Goal: Task Accomplishment & Management: Use online tool/utility

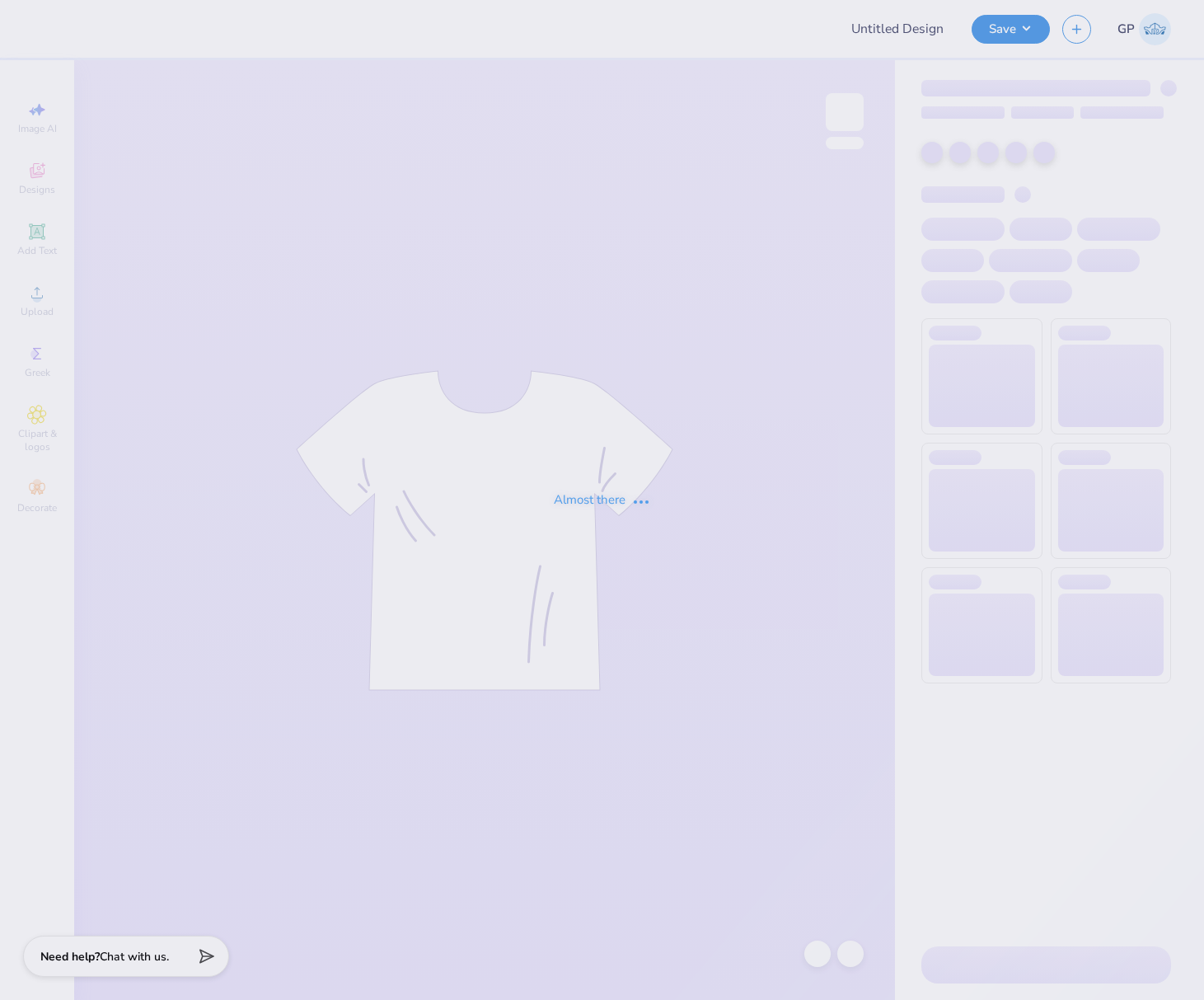
type input "[GEOGRAPHIC_DATA] : [PERSON_NAME]"
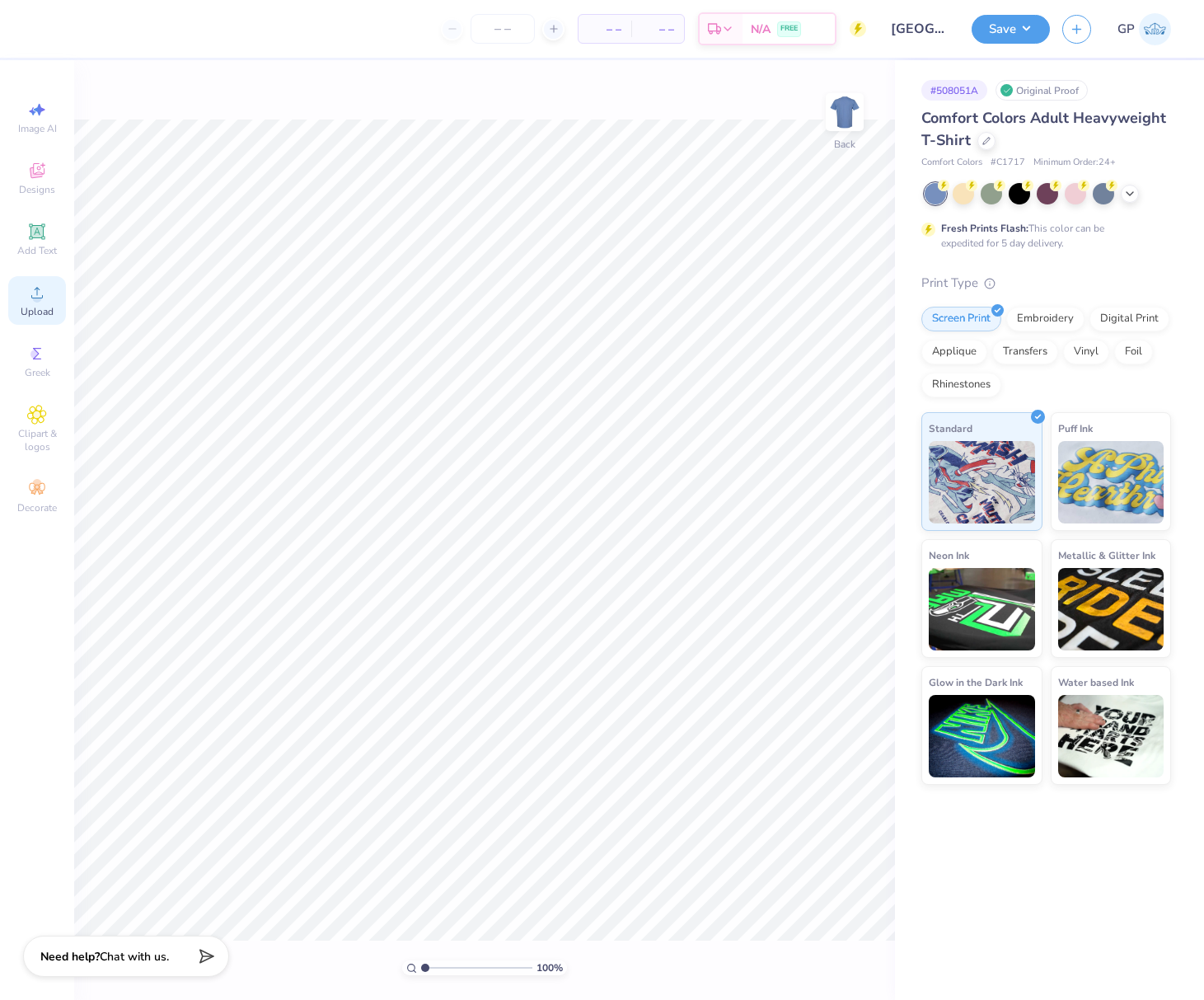
click at [38, 276] on div "Upload" at bounding box center [37, 301] width 58 height 49
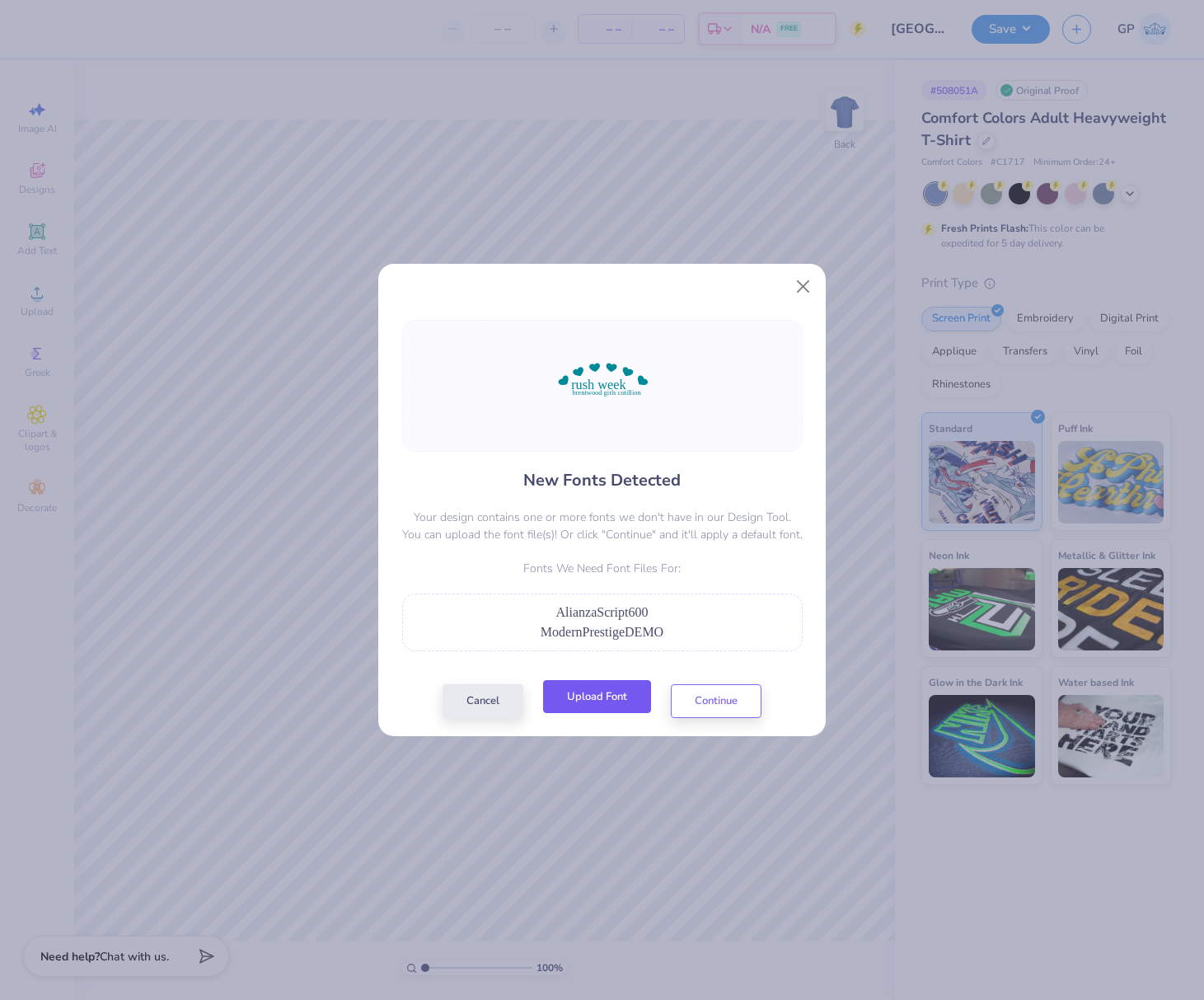
click at [592, 694] on button "Upload Font" at bounding box center [597, 697] width 108 height 34
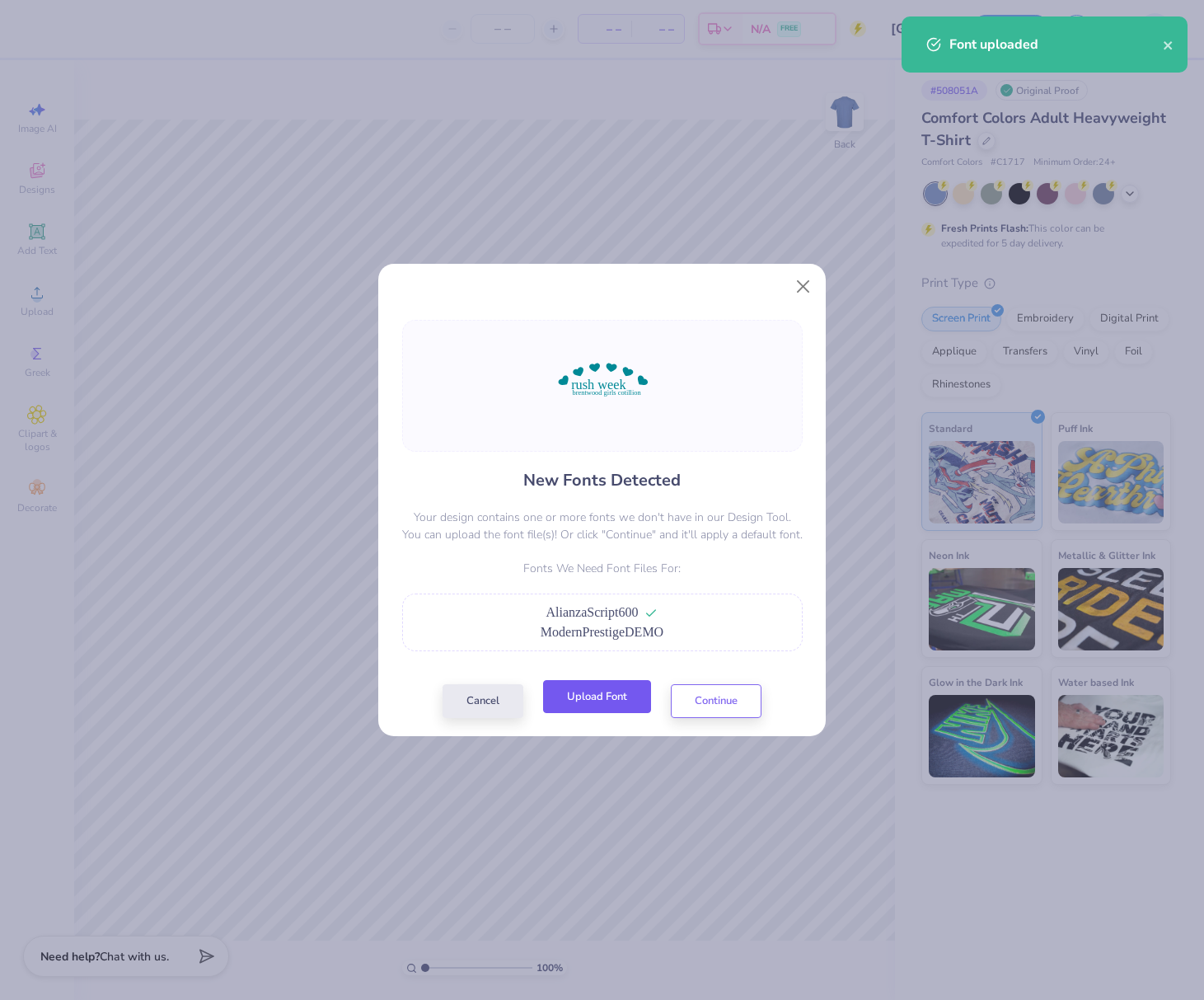
click at [598, 697] on button "Upload Font" at bounding box center [597, 697] width 108 height 34
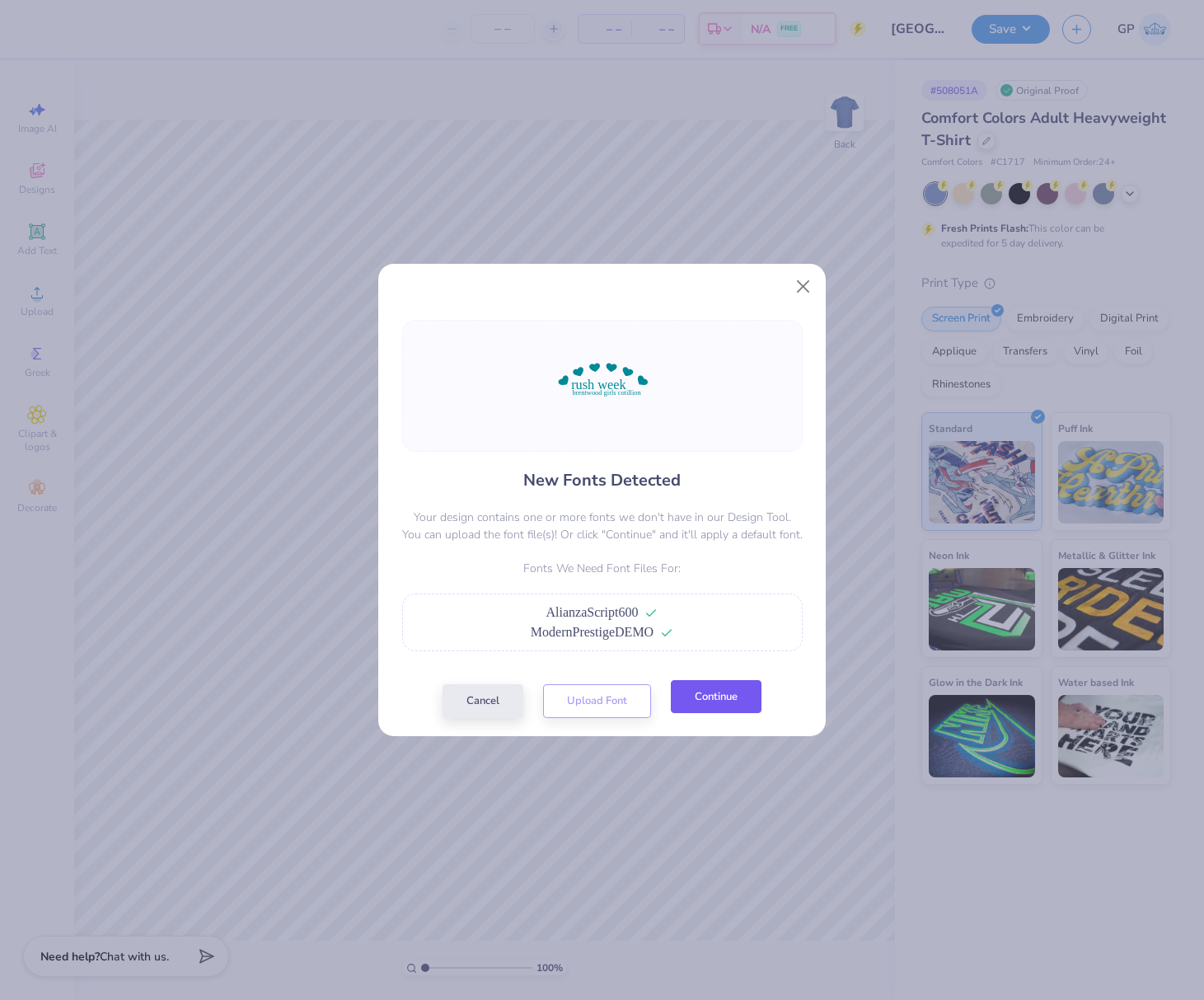
click at [710, 700] on button "Continue" at bounding box center [716, 697] width 91 height 34
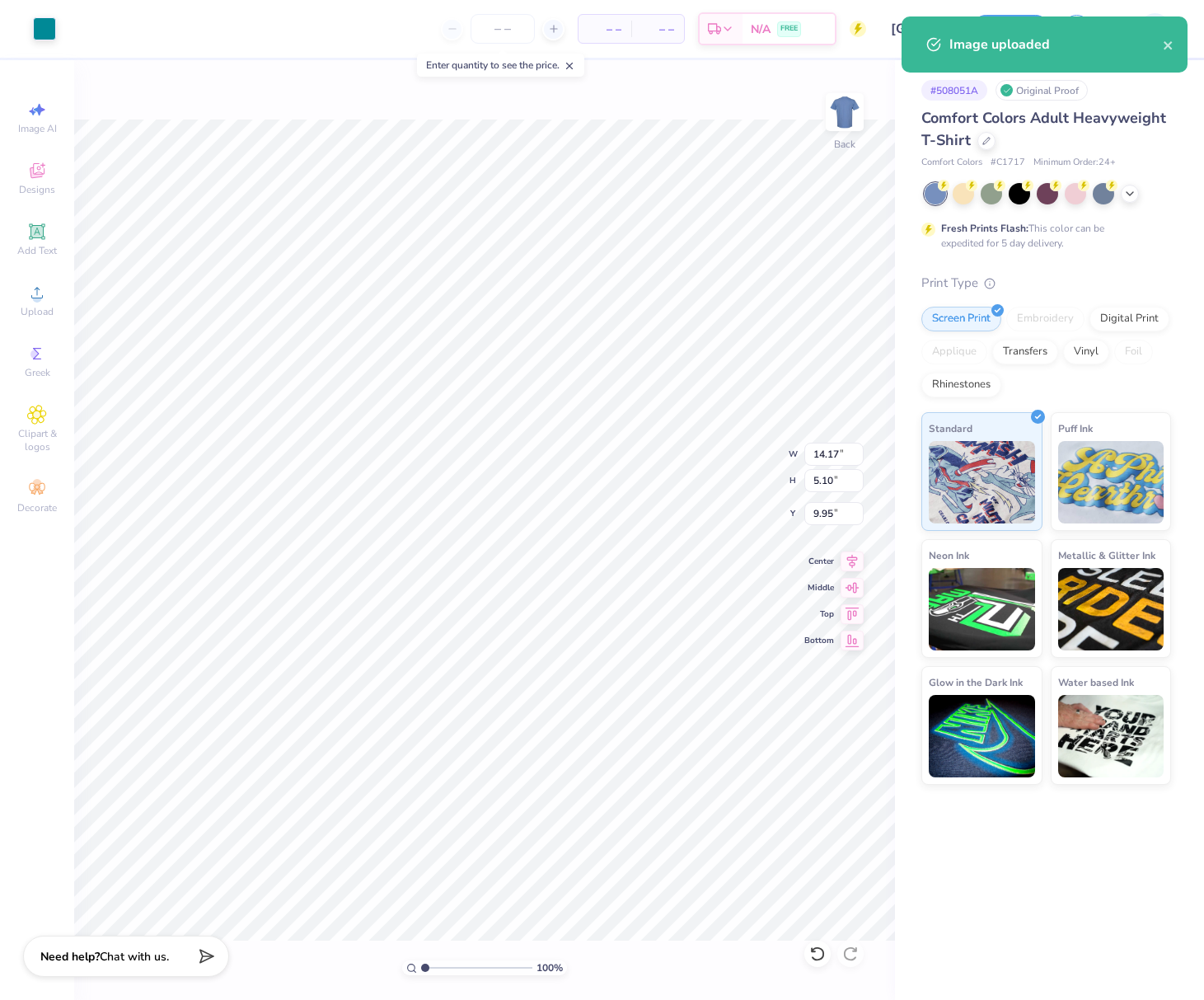
type input "11.49"
type input "4.13"
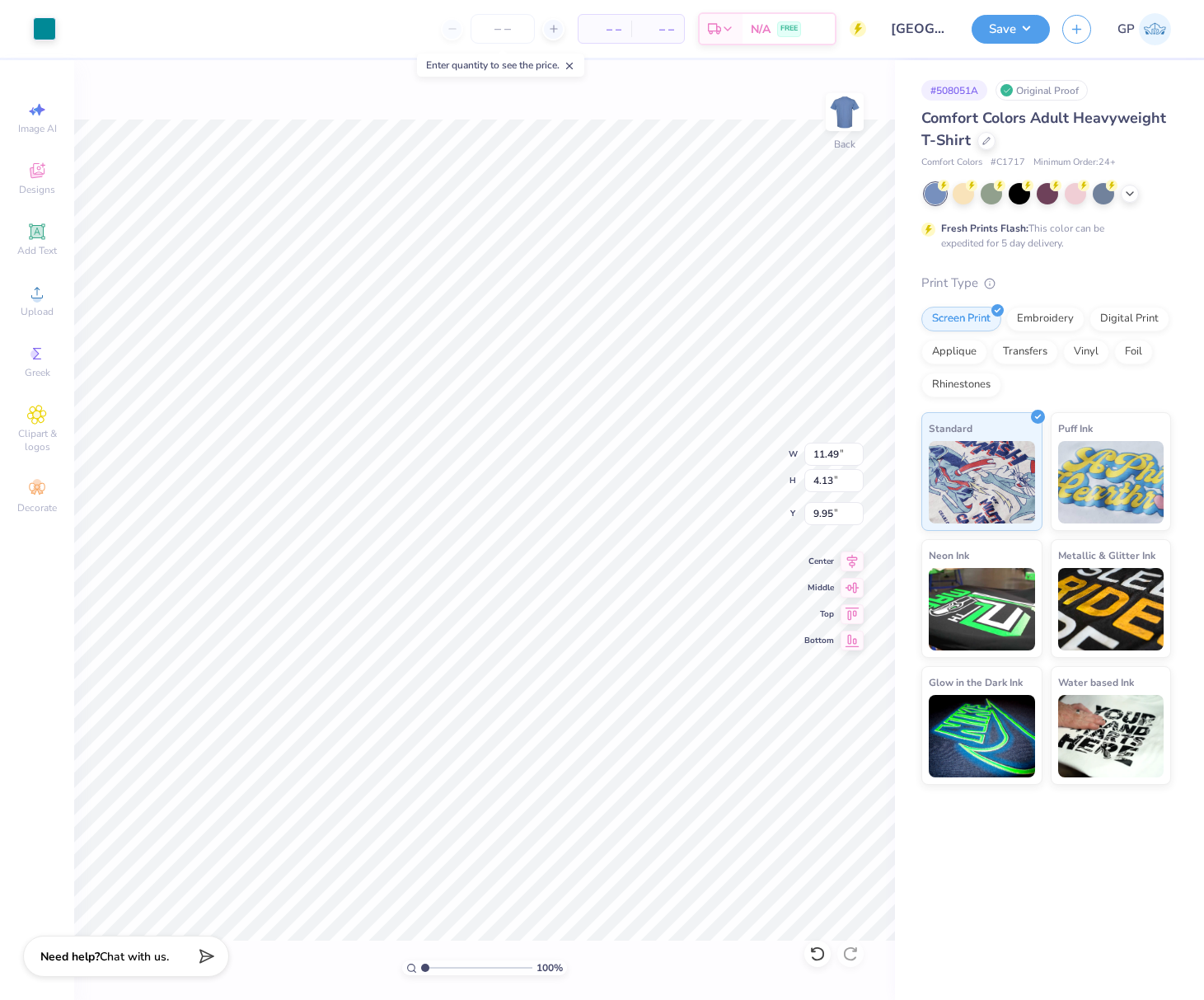
type input "3.00"
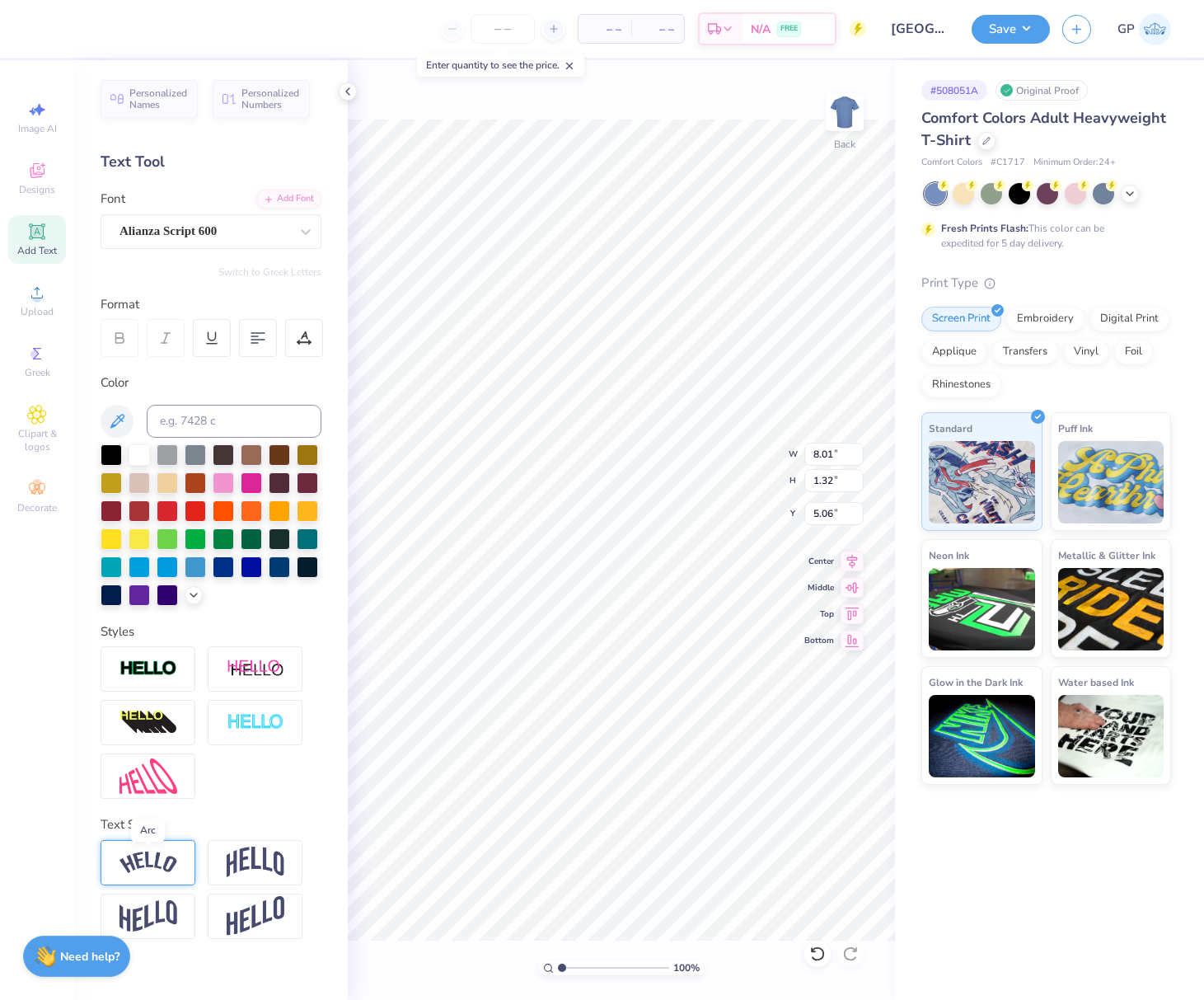
click at [169, 854] on img at bounding box center [148, 862] width 58 height 23
type input "9.02"
type input "2.15"
type input "4.79"
type input "4.58"
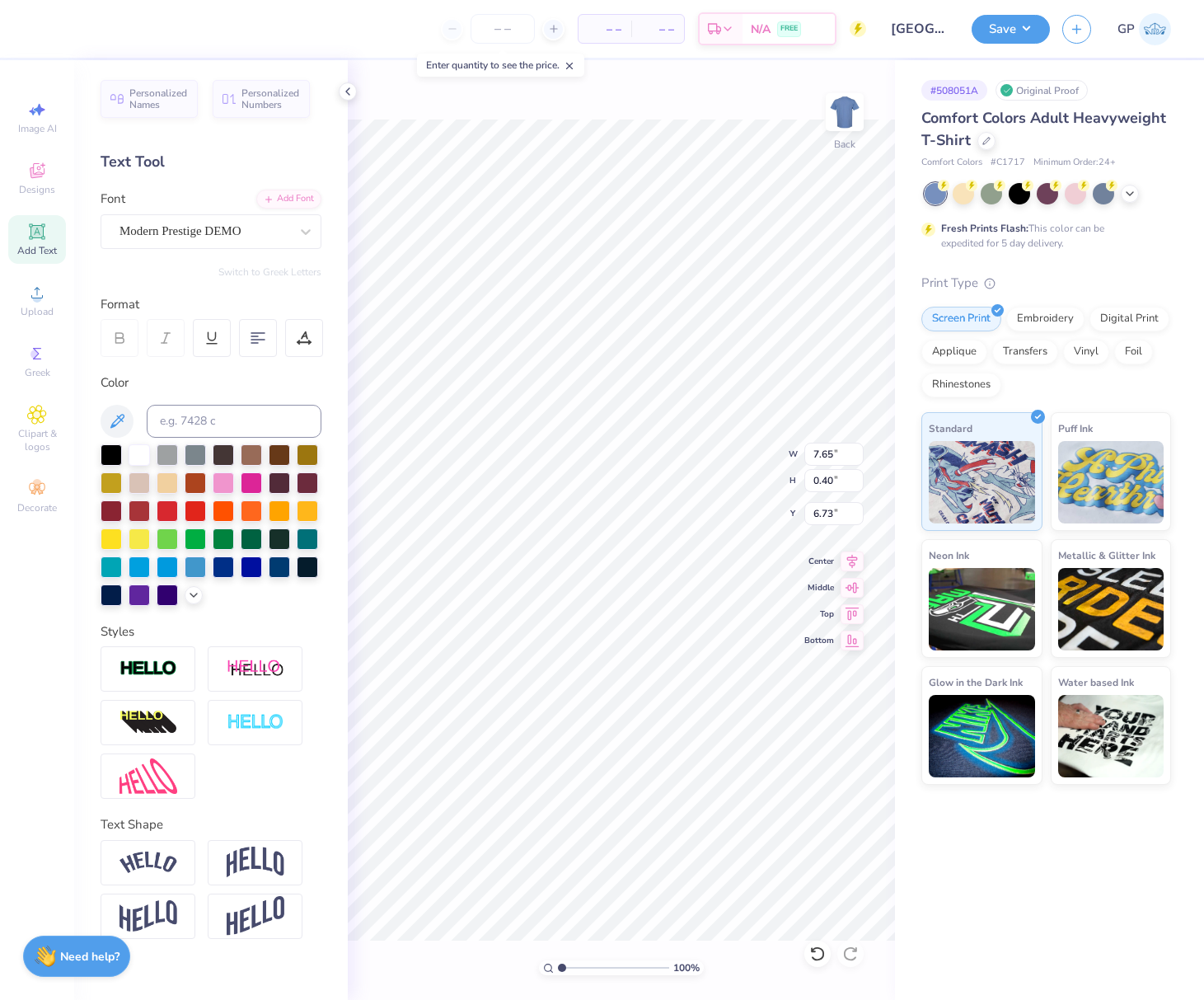
type input "6.13"
type input "0.32"
type input "6.57"
click at [716, 460] on div "100 % Back W 6.13 6.13 " H 0.32 0.32 " Y 6.57 6.57 " Center Middle Top Bottom" at bounding box center [621, 530] width 547 height 940
type input "11.49"
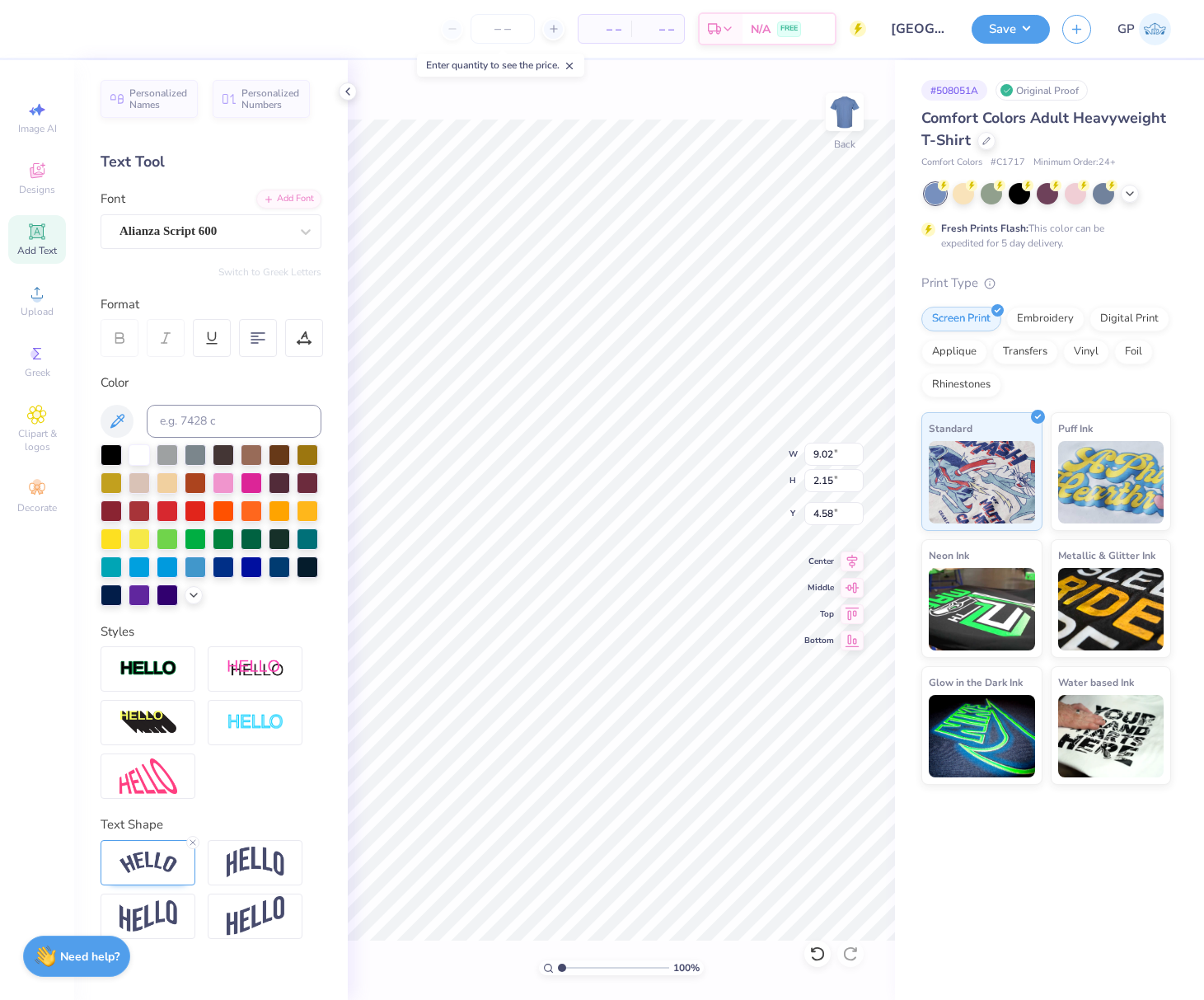
type input "2.79"
type input "3.18"
type input "3.00"
click at [999, 34] on button "Save" at bounding box center [1010, 27] width 78 height 29
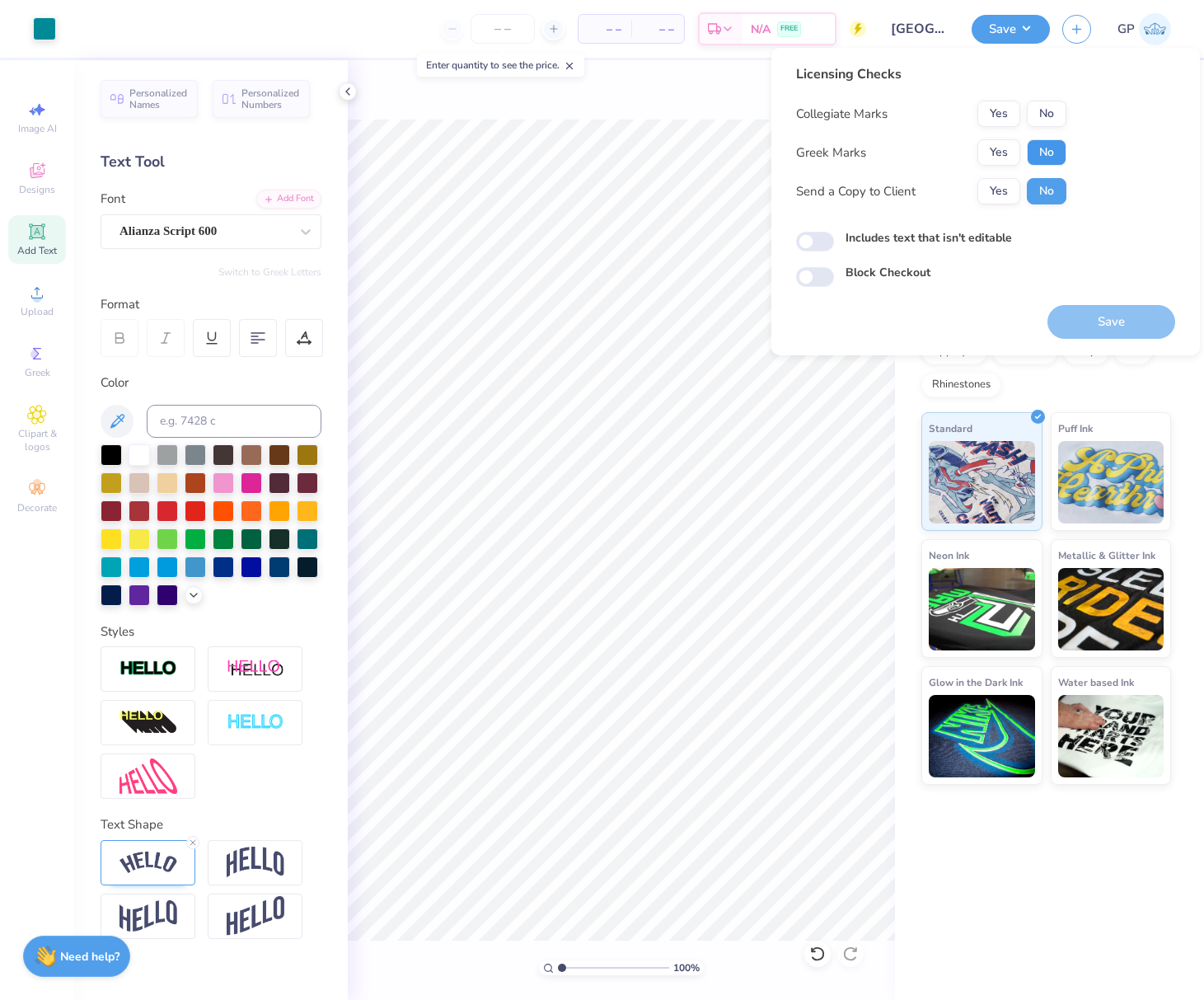
click at [1034, 151] on button "No" at bounding box center [1046, 152] width 39 height 26
click at [1041, 113] on button "No" at bounding box center [1046, 113] width 39 height 26
click at [1115, 316] on button "Save" at bounding box center [1112, 322] width 128 height 34
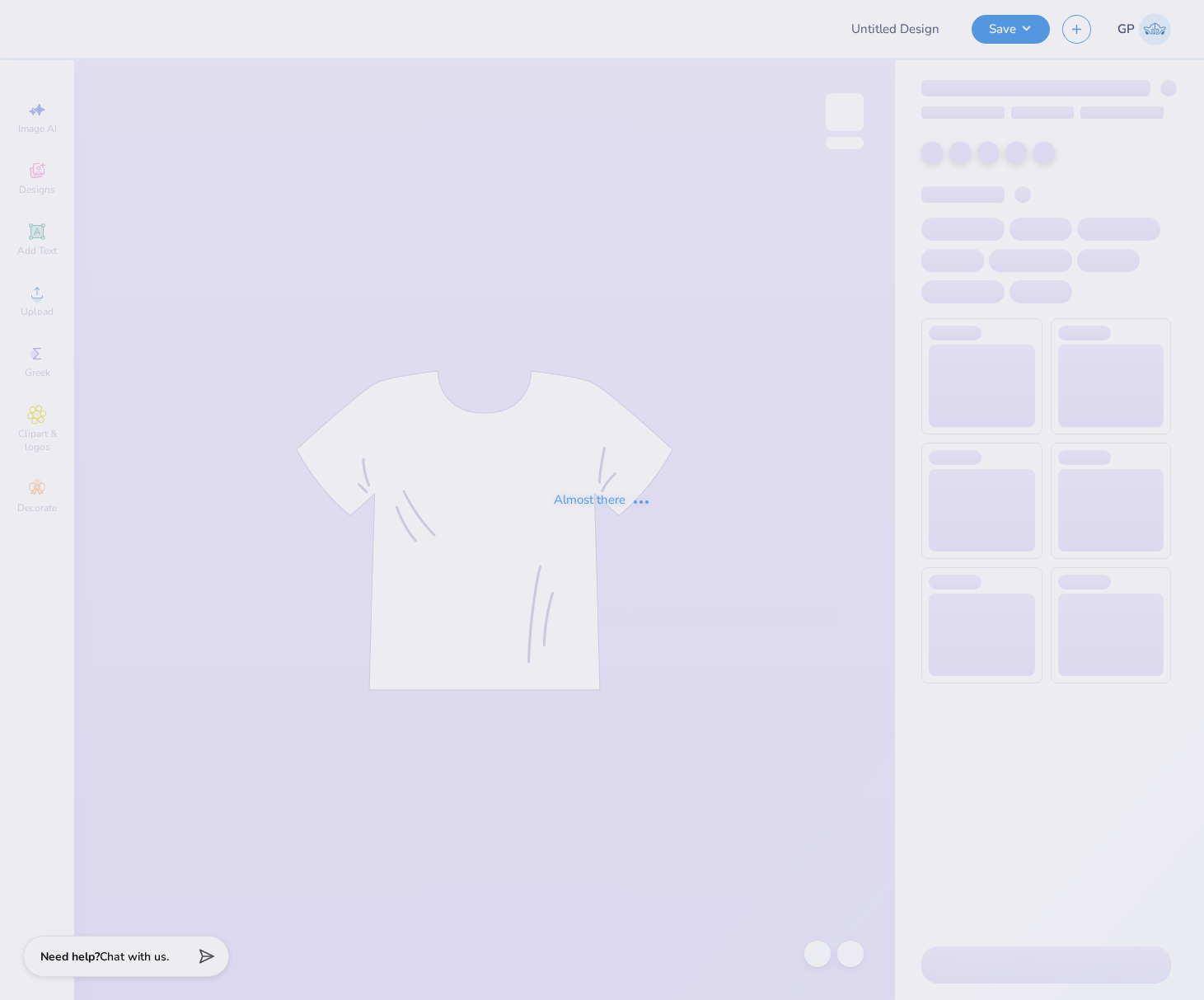
type input "Art team AZD hoodie"
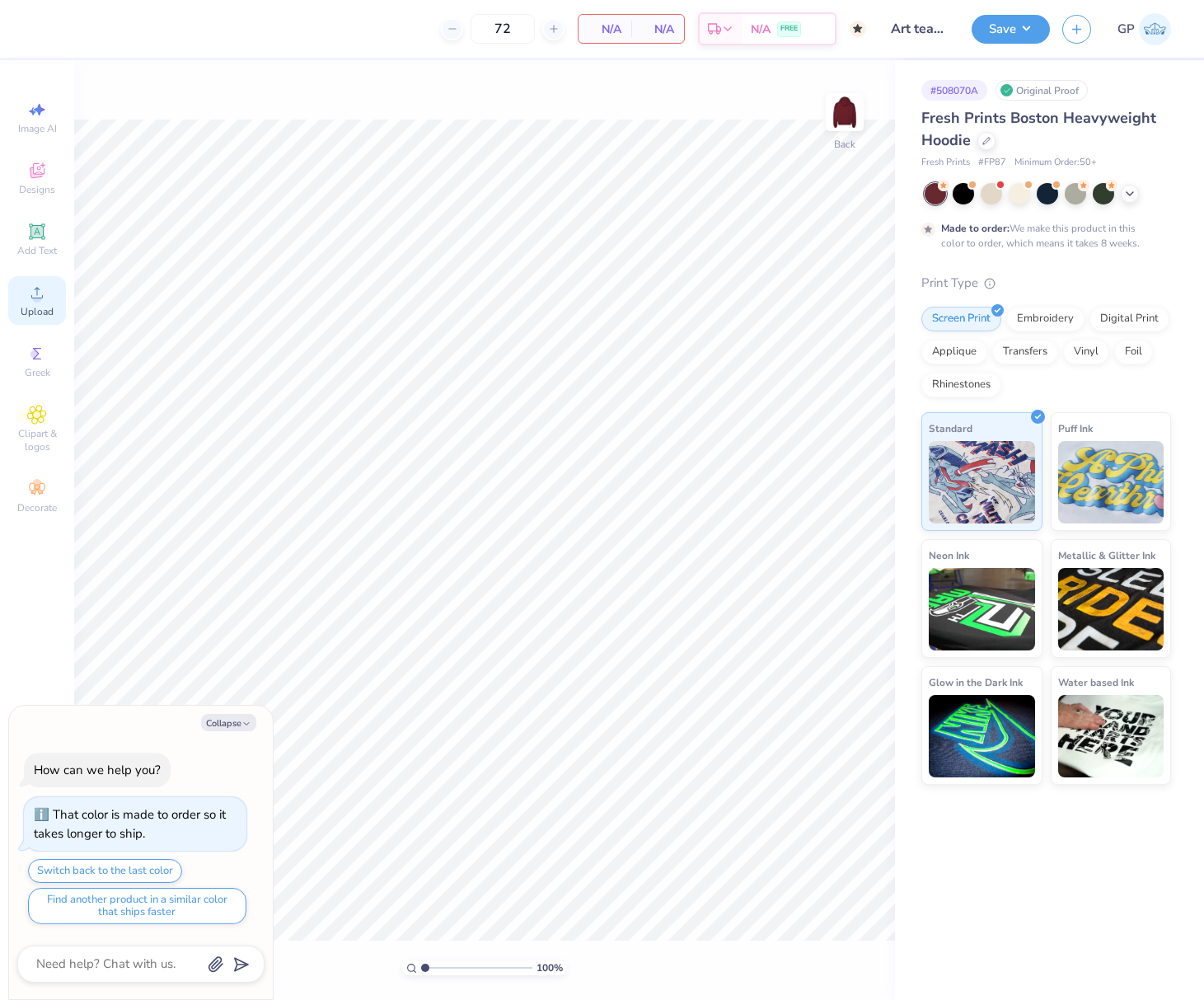
click at [43, 294] on icon at bounding box center [37, 293] width 20 height 20
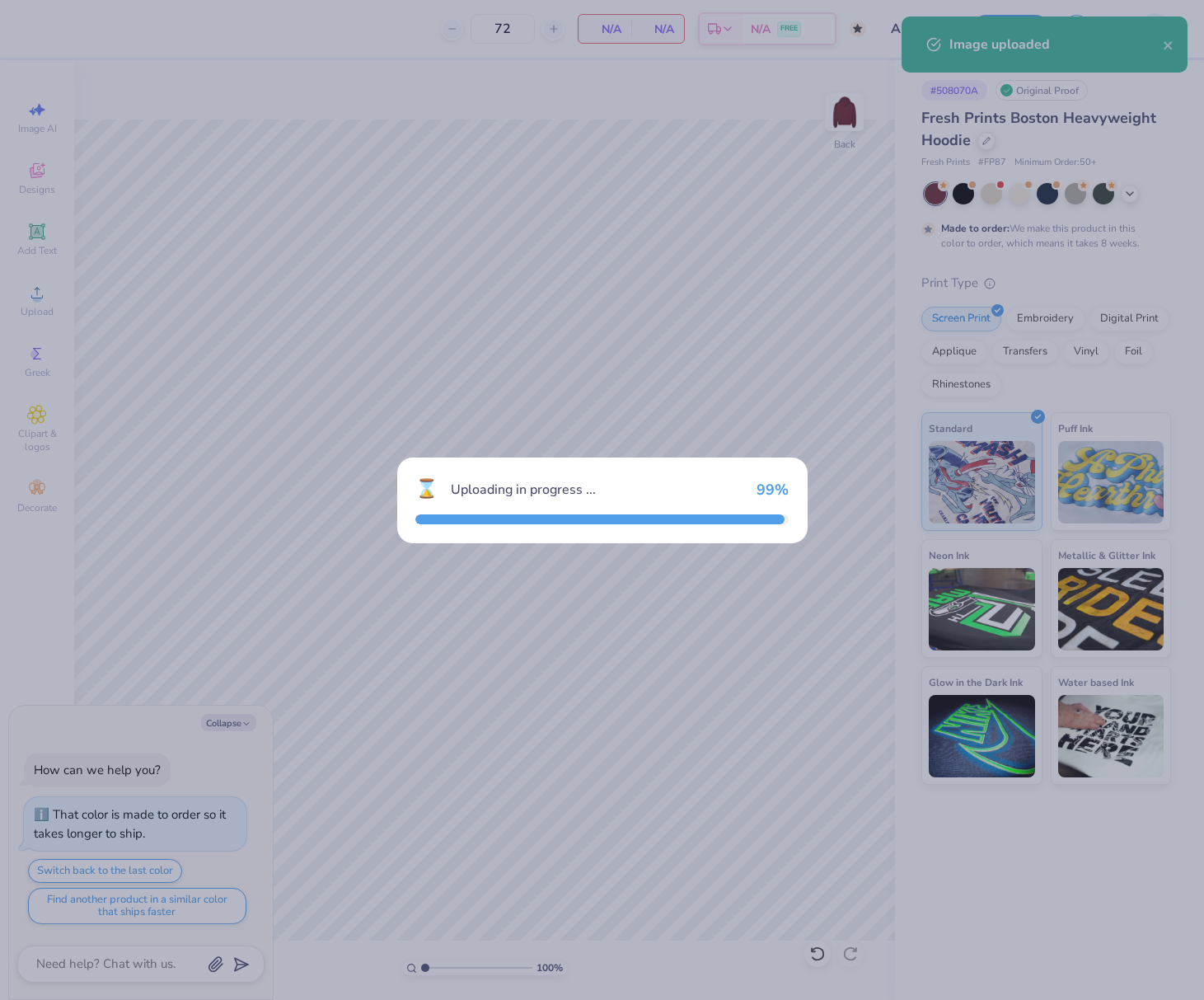
type textarea "x"
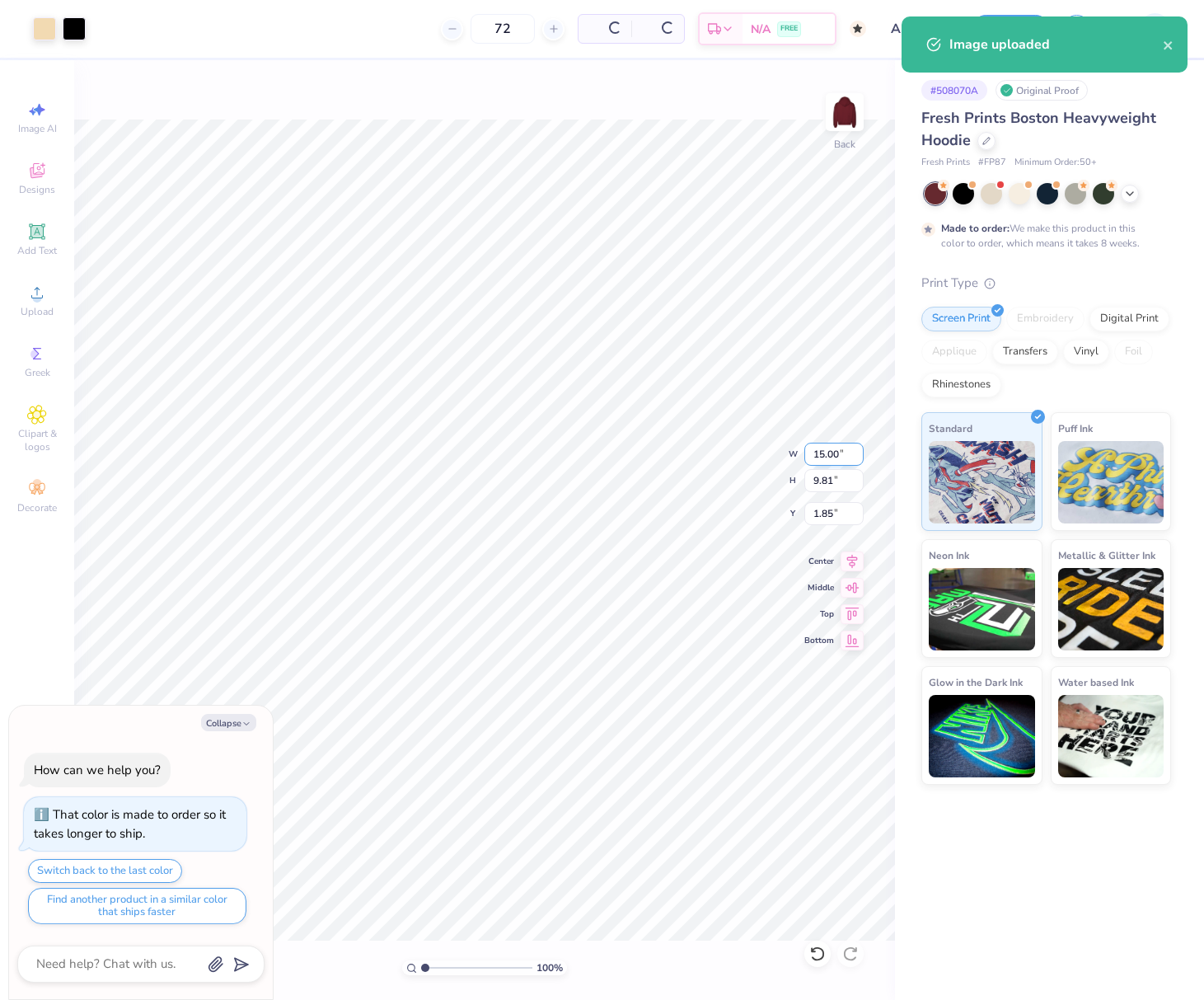
click at [828, 458] on input "15.00" at bounding box center [834, 453] width 60 height 23
type input "12.5"
type textarea "x"
type input "12.50"
type input "8.17"
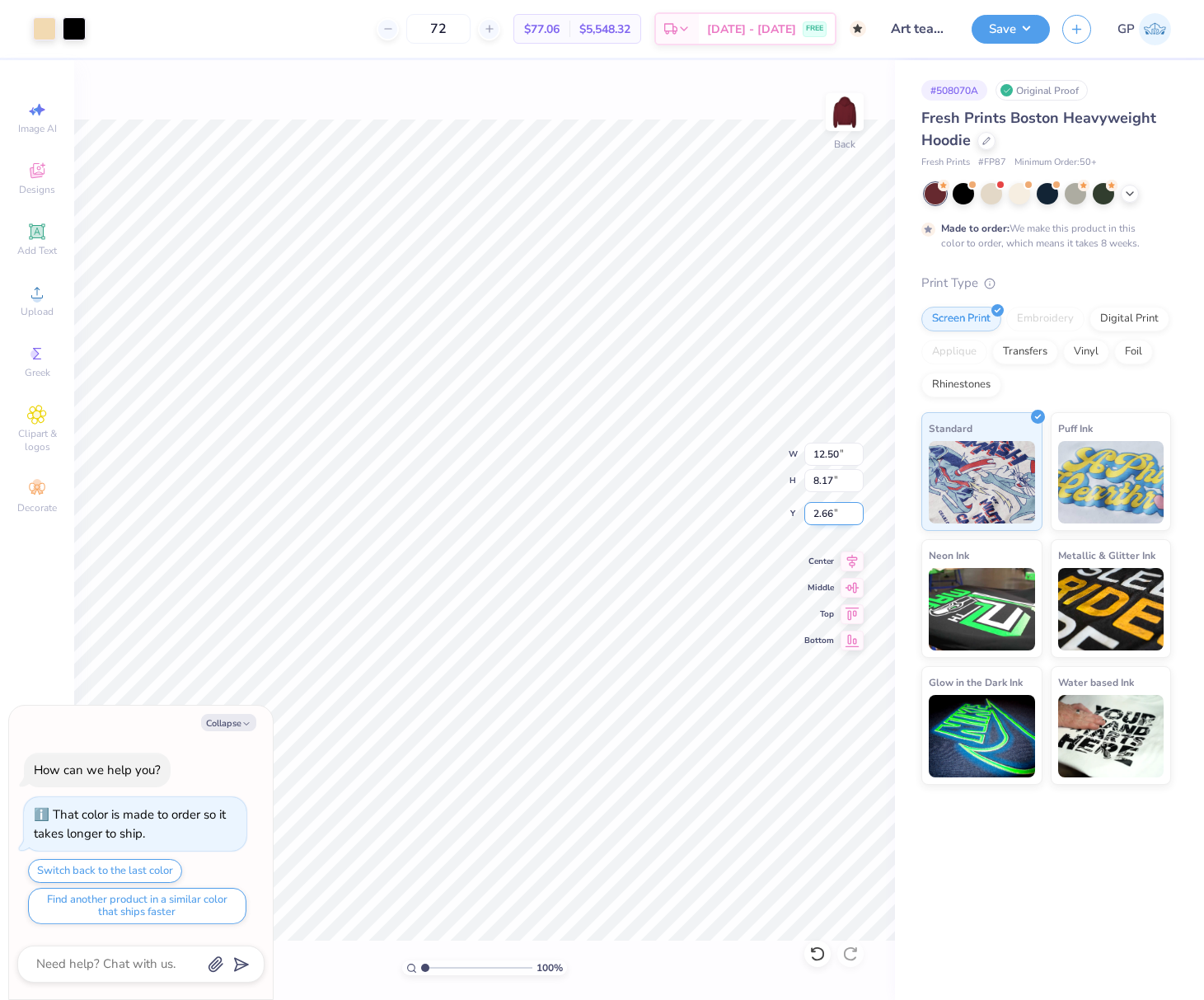
click at [822, 514] on input "2.66" at bounding box center [834, 513] width 60 height 23
type input "3"
type textarea "x"
type input "3.00"
click at [985, 33] on button "Save" at bounding box center [1010, 27] width 78 height 29
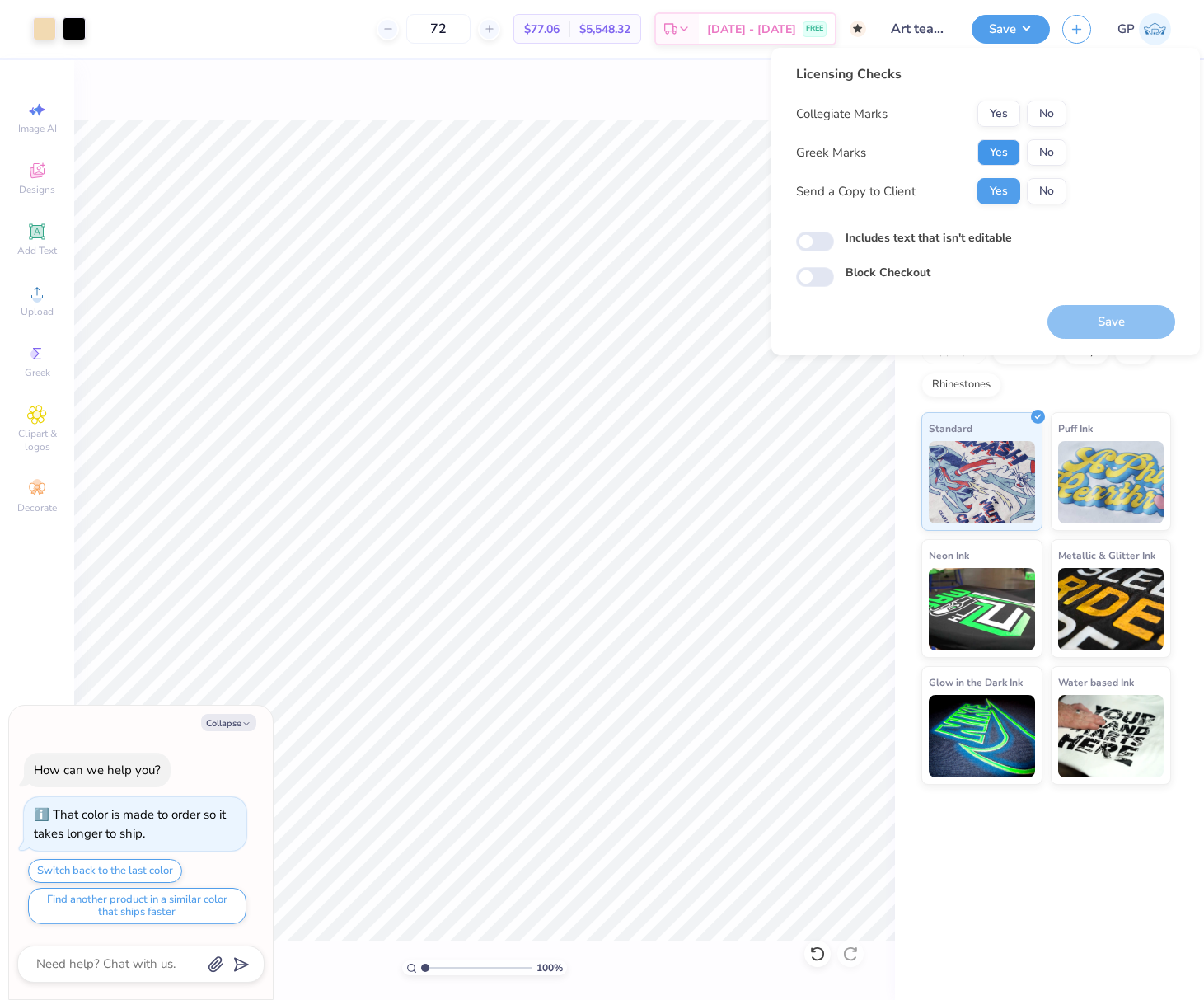
click at [996, 154] on button "Yes" at bounding box center [998, 152] width 43 height 26
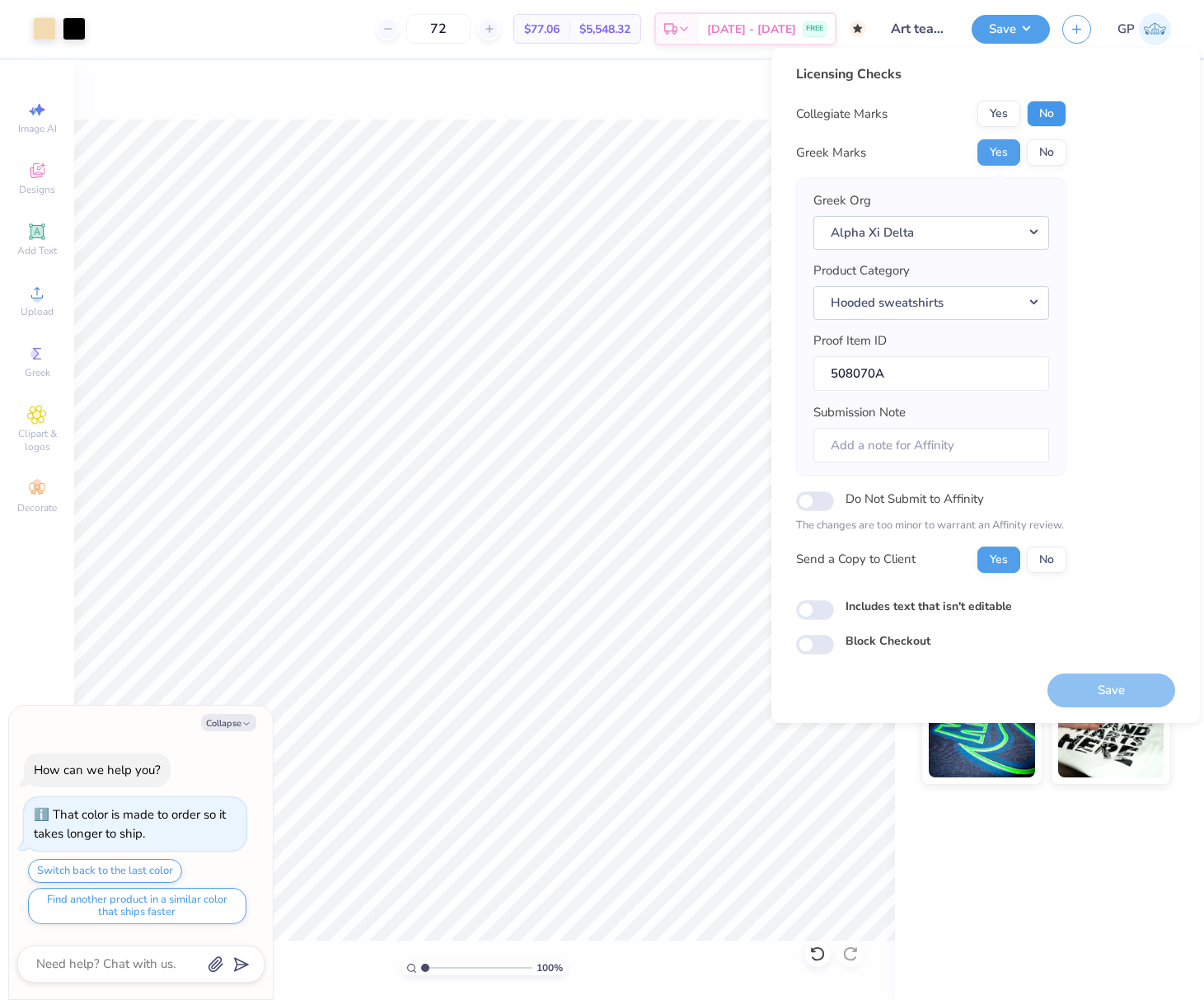
click at [1051, 122] on button "No" at bounding box center [1046, 113] width 39 height 26
type textarea "x"
click at [811, 608] on input "Includes text that isn't editable" at bounding box center [814, 610] width 38 height 20
checkbox input "true"
click at [1098, 678] on button "Save" at bounding box center [1112, 690] width 128 height 34
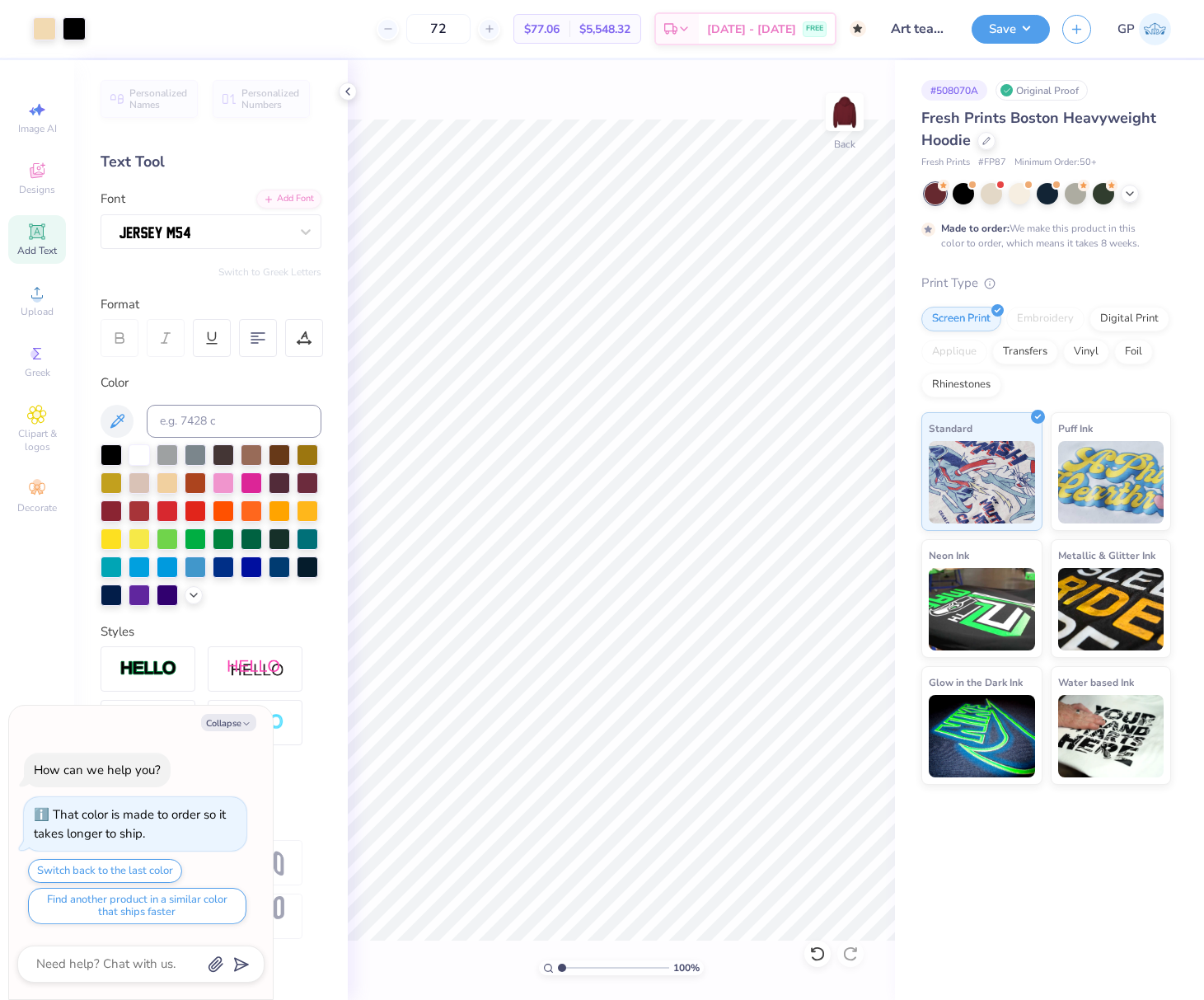
type textarea "x"
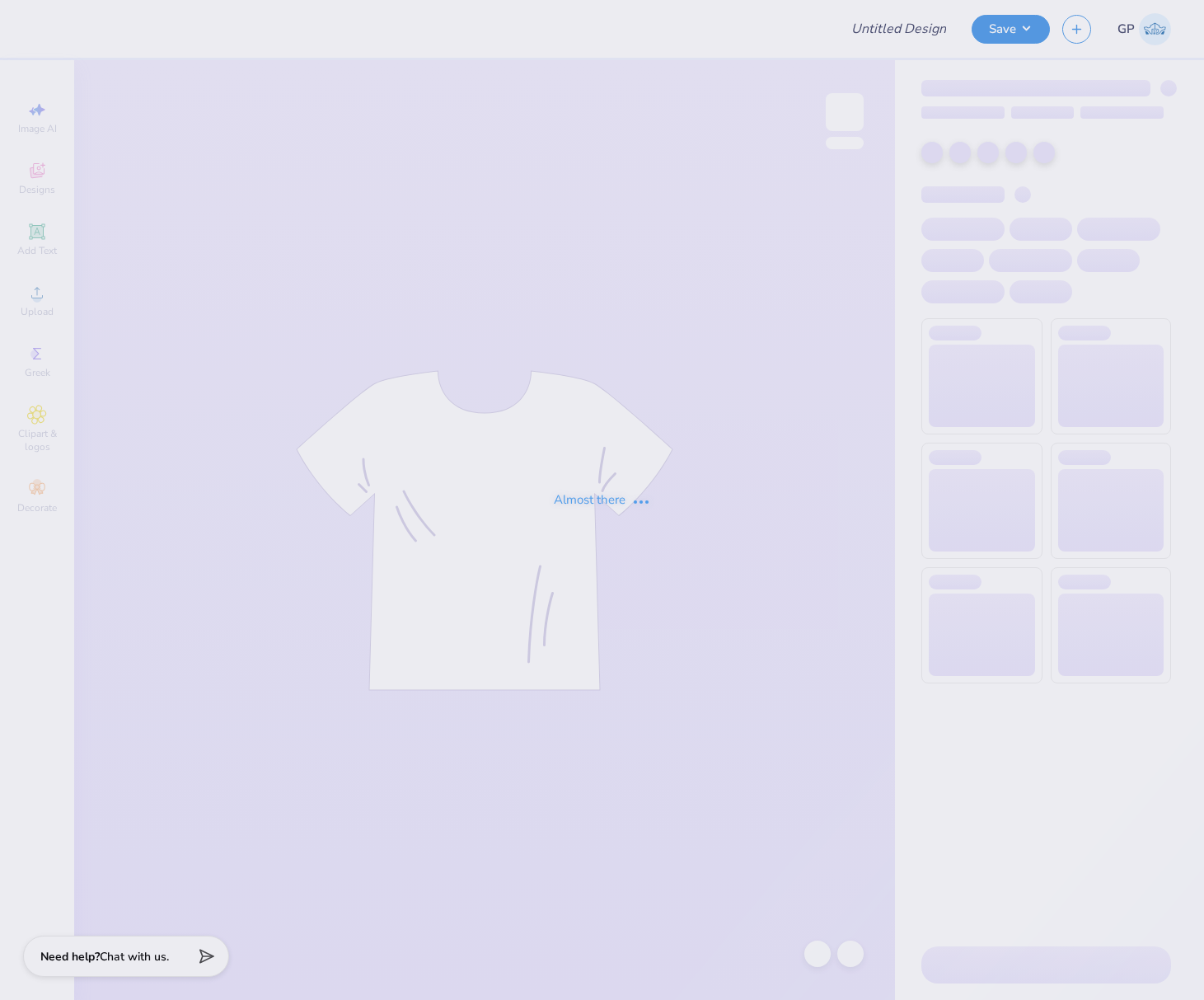
type input "Kappa Sigma Parents Weekend!"
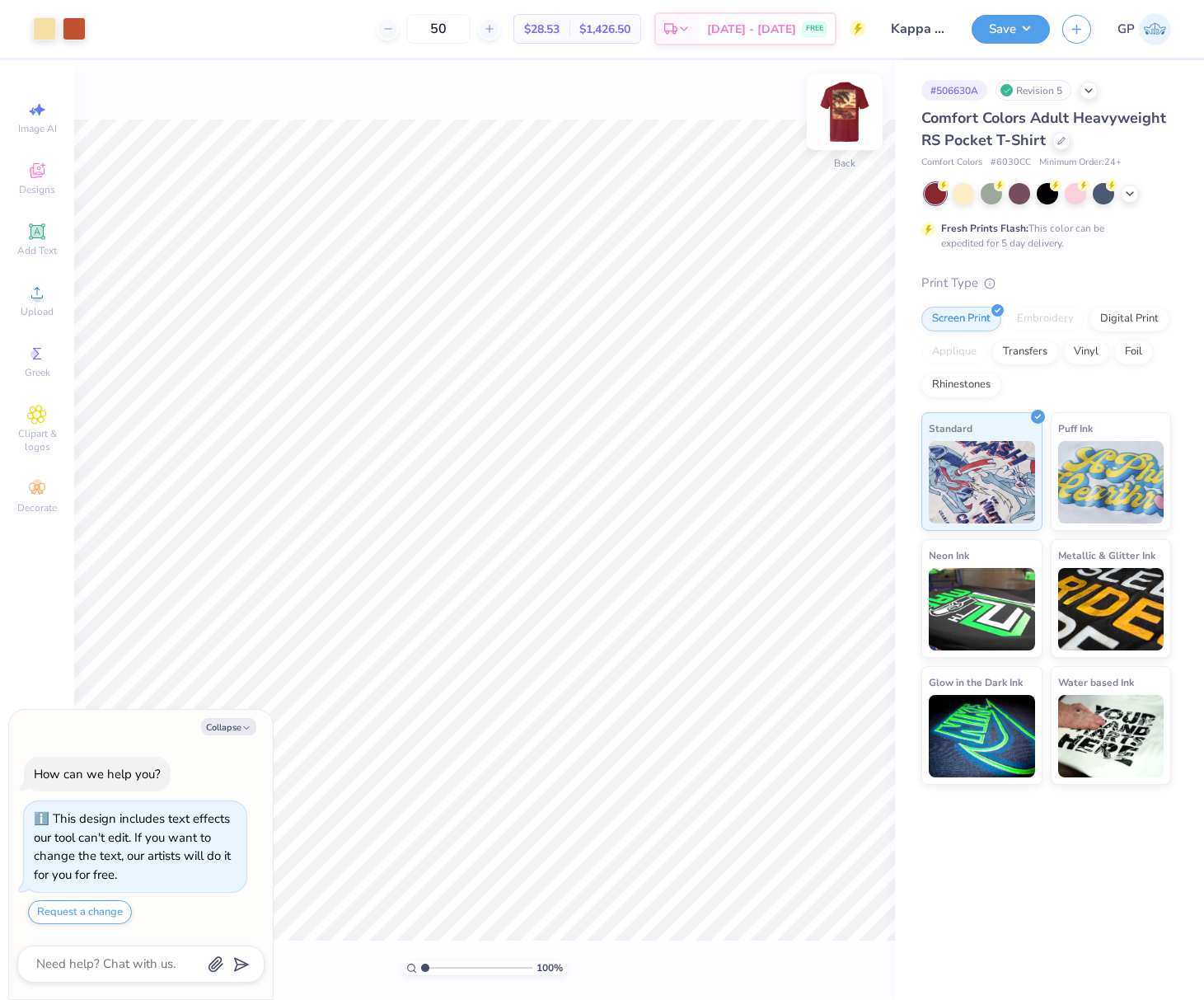
click at [852, 112] on img at bounding box center [845, 112] width 66 height 66
click at [852, 112] on img at bounding box center [845, 112] width 33 height 33
click at [835, 117] on img at bounding box center [845, 112] width 66 height 66
click at [846, 123] on img at bounding box center [845, 112] width 66 height 66
click at [48, 288] on div "Upload" at bounding box center [37, 301] width 58 height 49
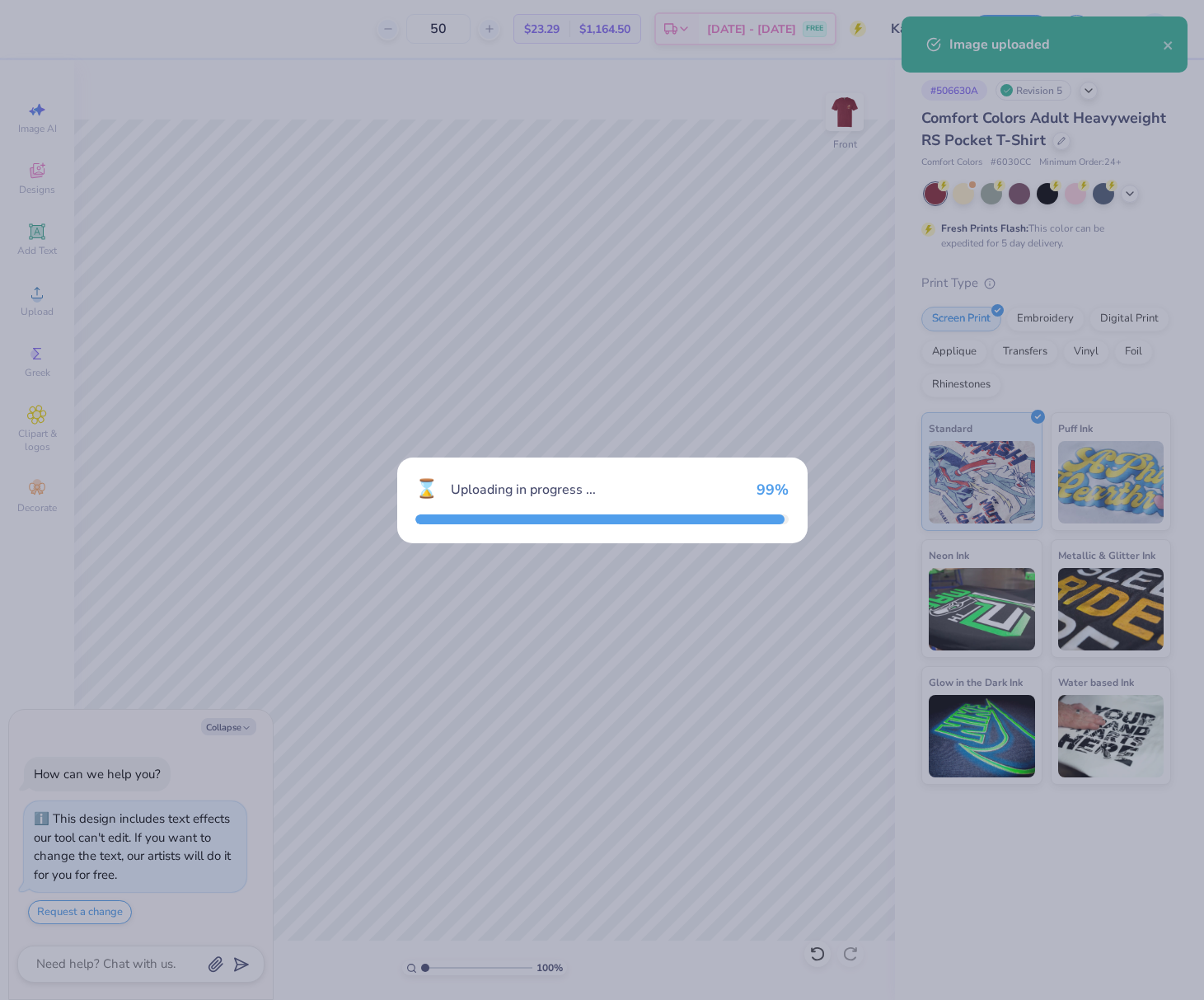
type textarea "x"
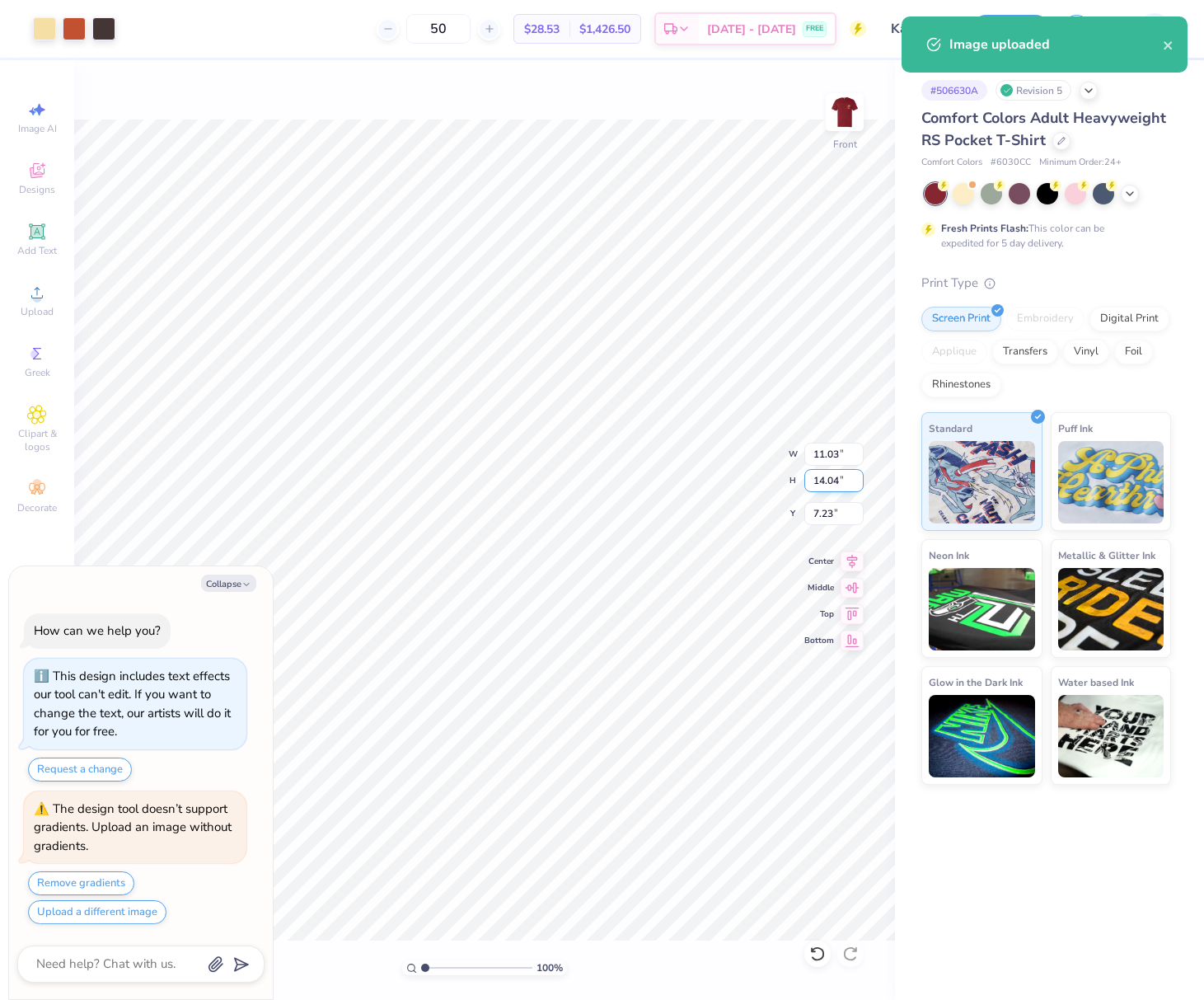
click at [834, 477] on input "14.04" at bounding box center [834, 480] width 60 height 23
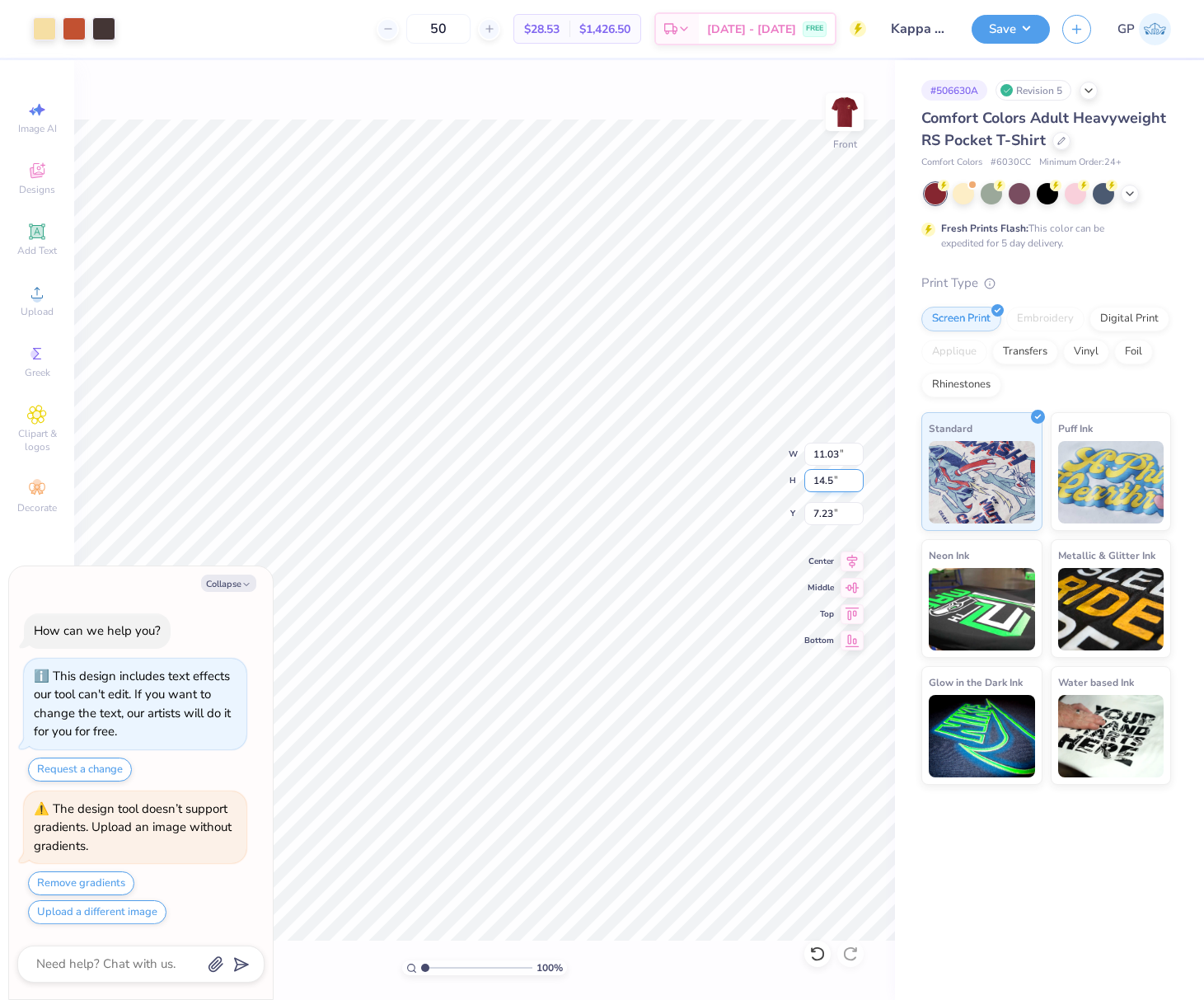
type input "14.5"
type textarea "x"
type input "11.39"
type input "14.50"
type input "7.00"
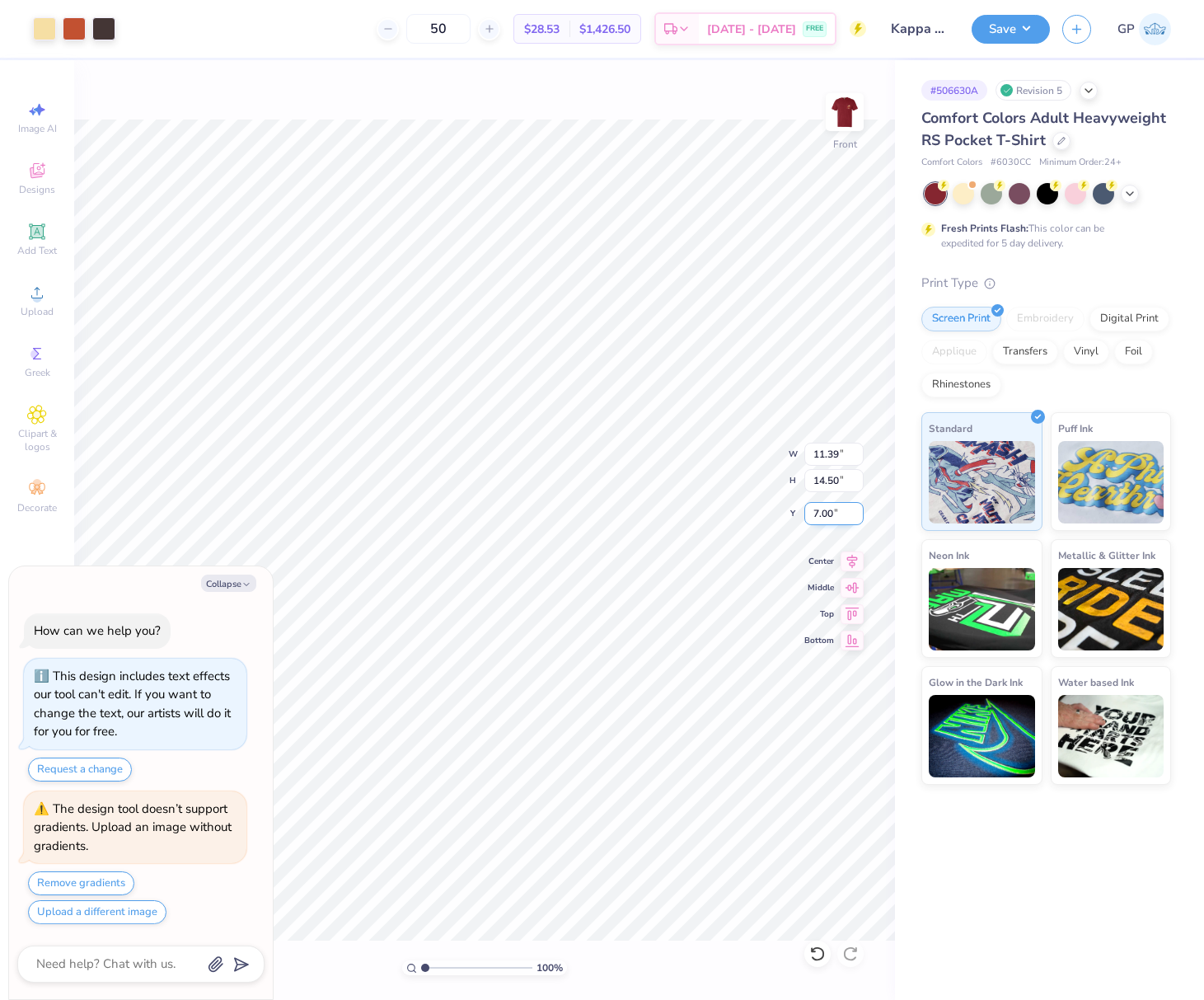
click at [844, 514] on input "7.00" at bounding box center [834, 513] width 60 height 23
click at [831, 477] on input "14.50" at bounding box center [834, 480] width 60 height 23
type input "15"
type textarea "x"
type input "11.79"
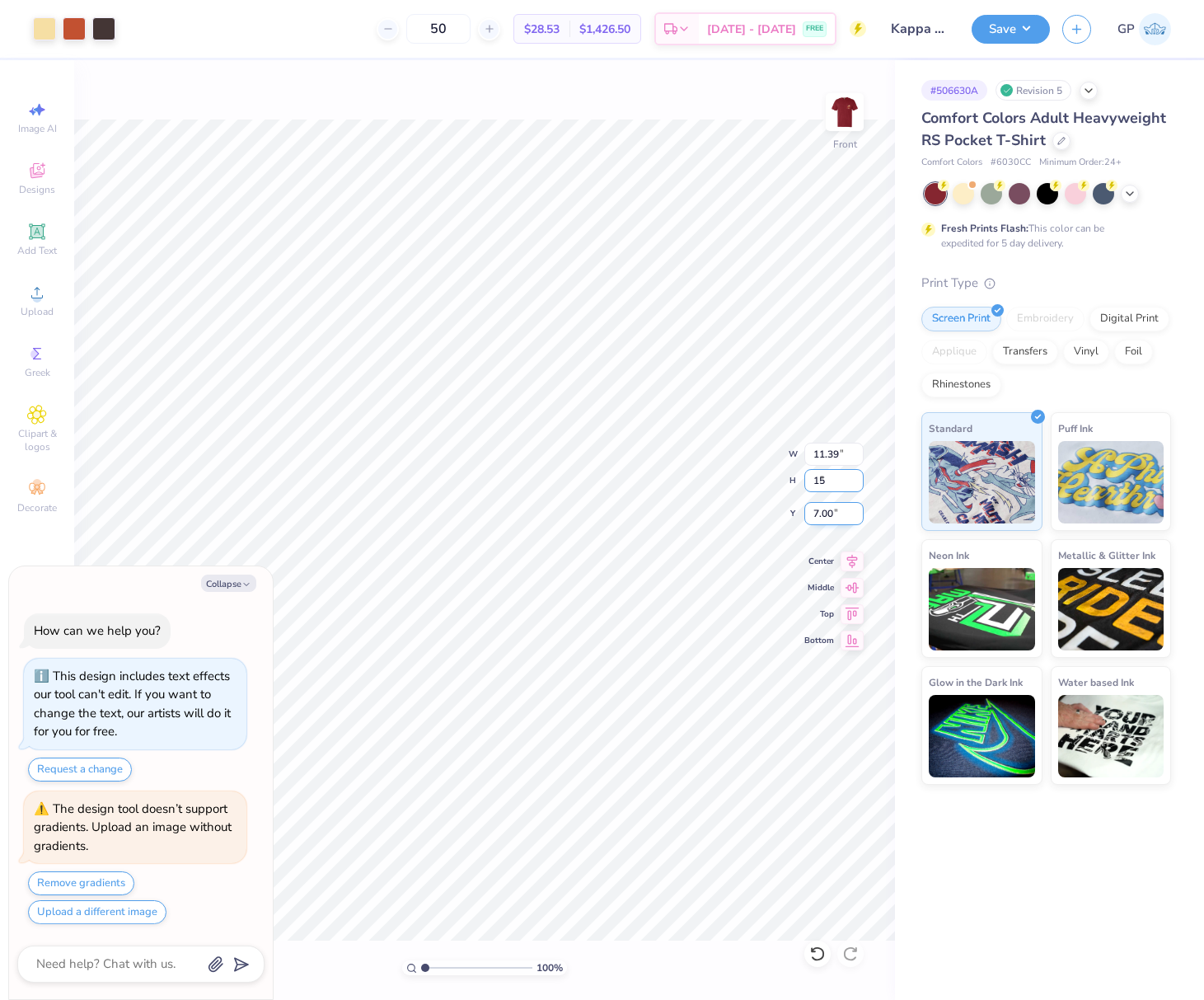
type input "15.00"
click at [836, 521] on input "6.75" at bounding box center [834, 513] width 60 height 23
type input "3"
type textarea "x"
type input "3.00"
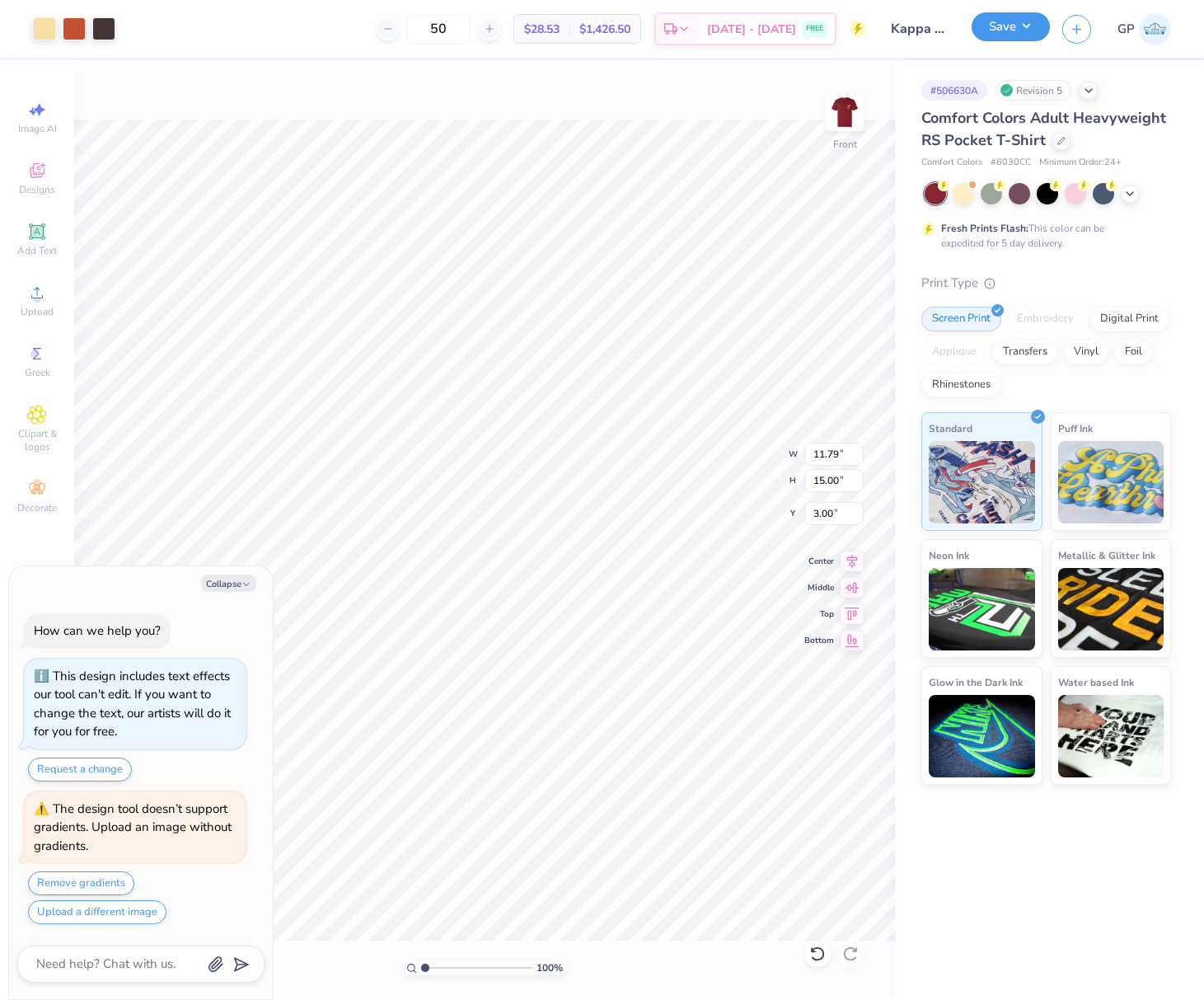
click at [980, 26] on button "Save" at bounding box center [1010, 27] width 78 height 29
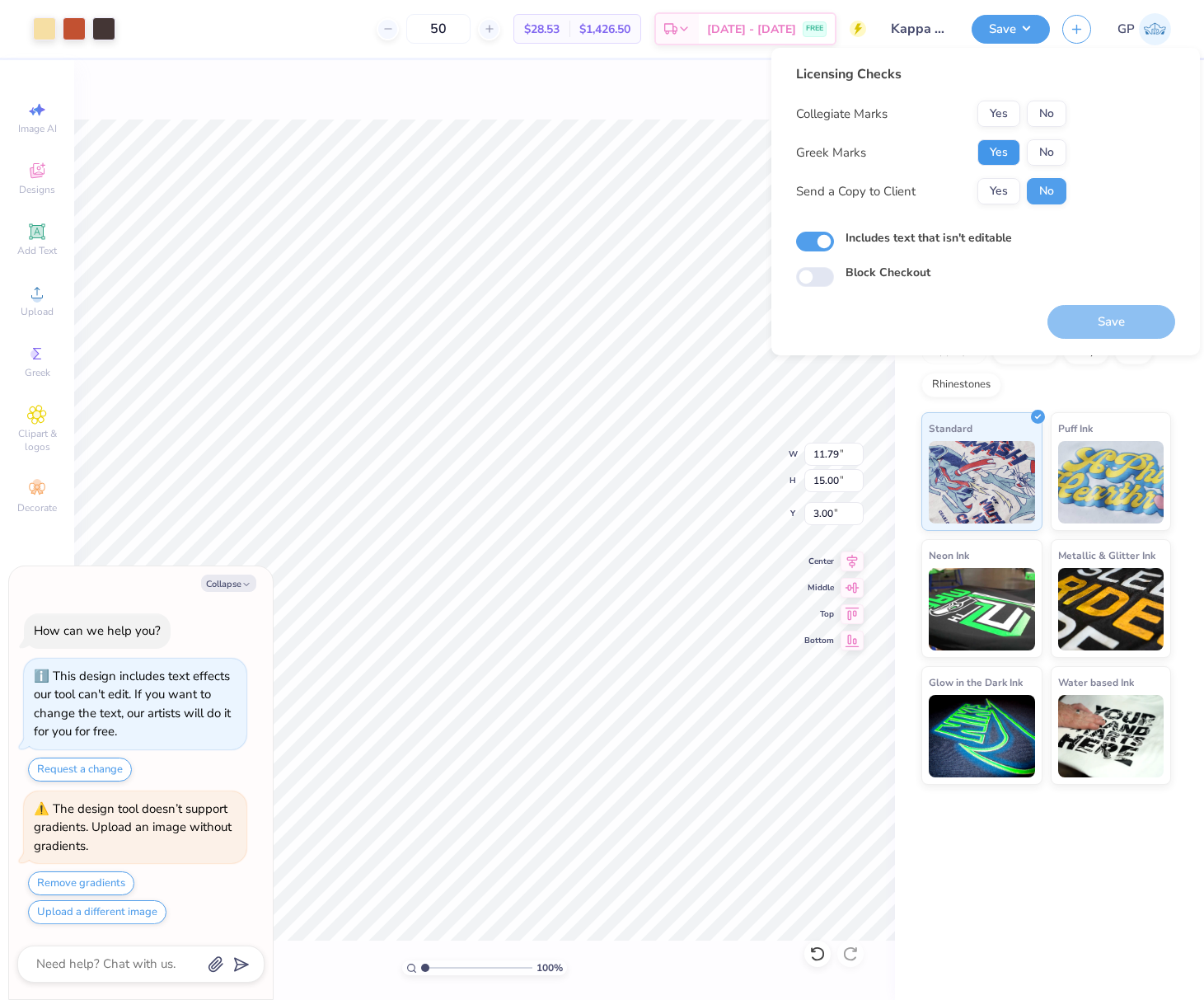
click at [1007, 147] on button "Yes" at bounding box center [998, 152] width 43 height 26
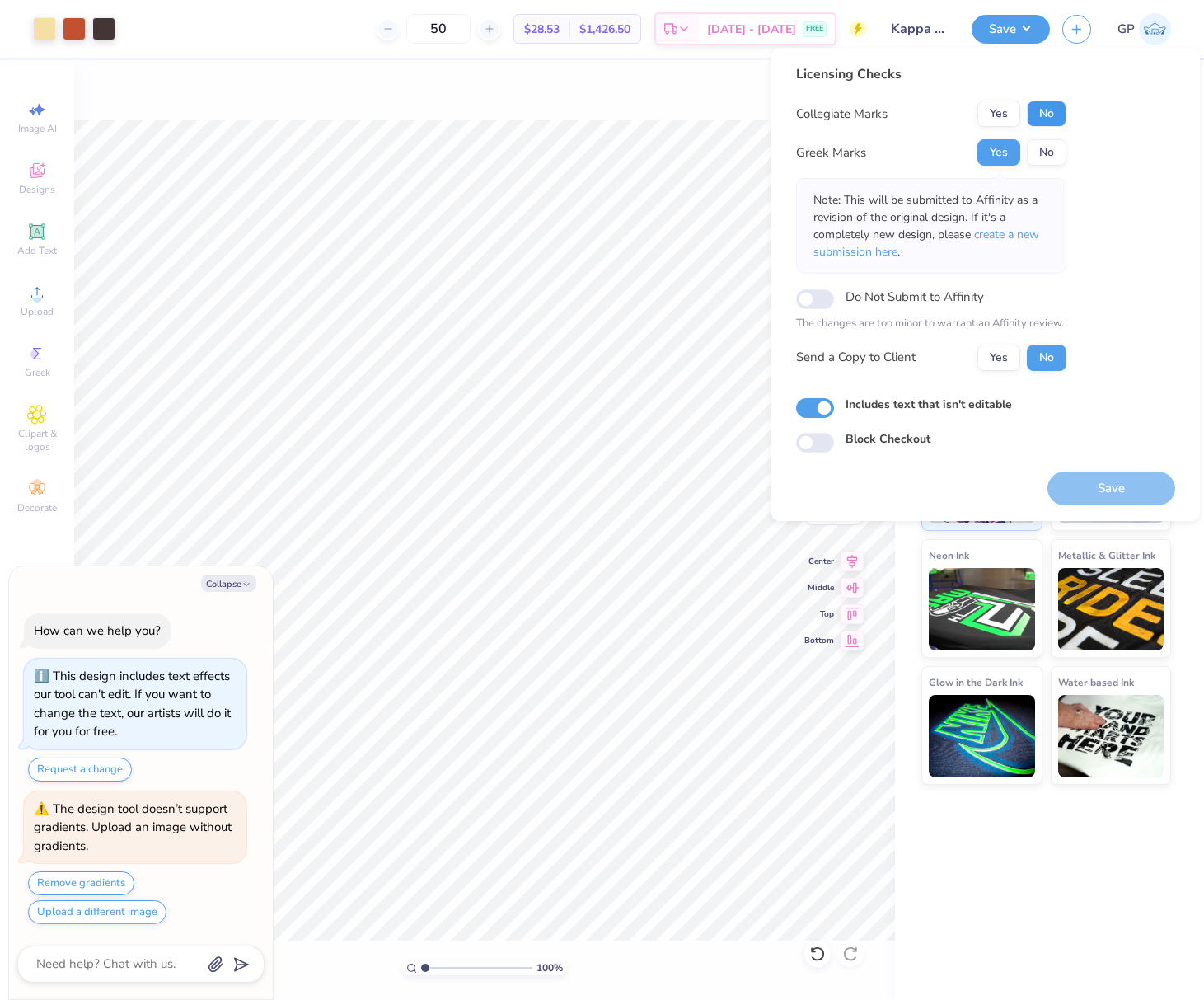
click at [1039, 120] on button "No" at bounding box center [1046, 113] width 39 height 26
click at [1112, 476] on button "Save" at bounding box center [1112, 489] width 128 height 34
type textarea "x"
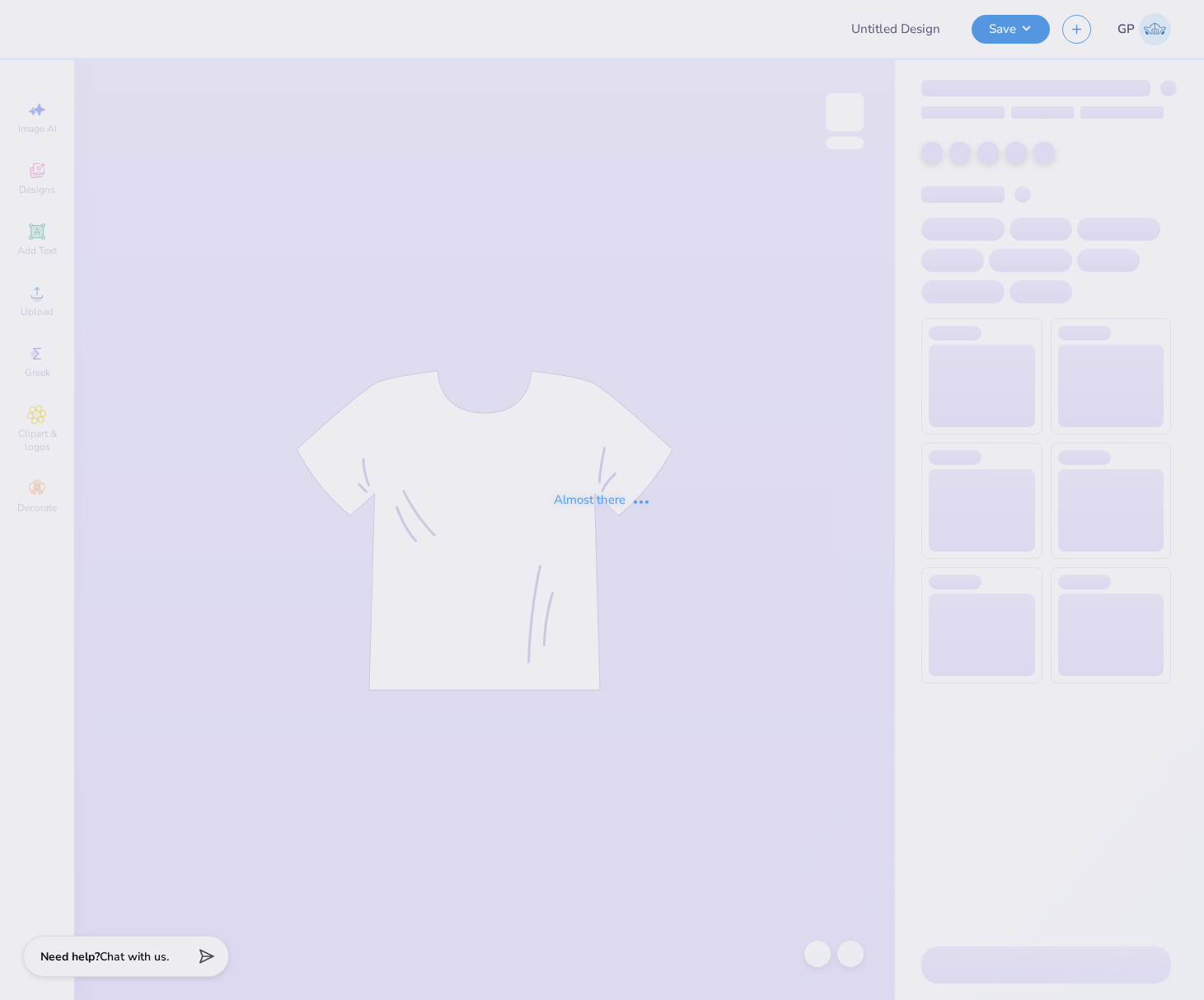
type input "pi phi pihol edit"
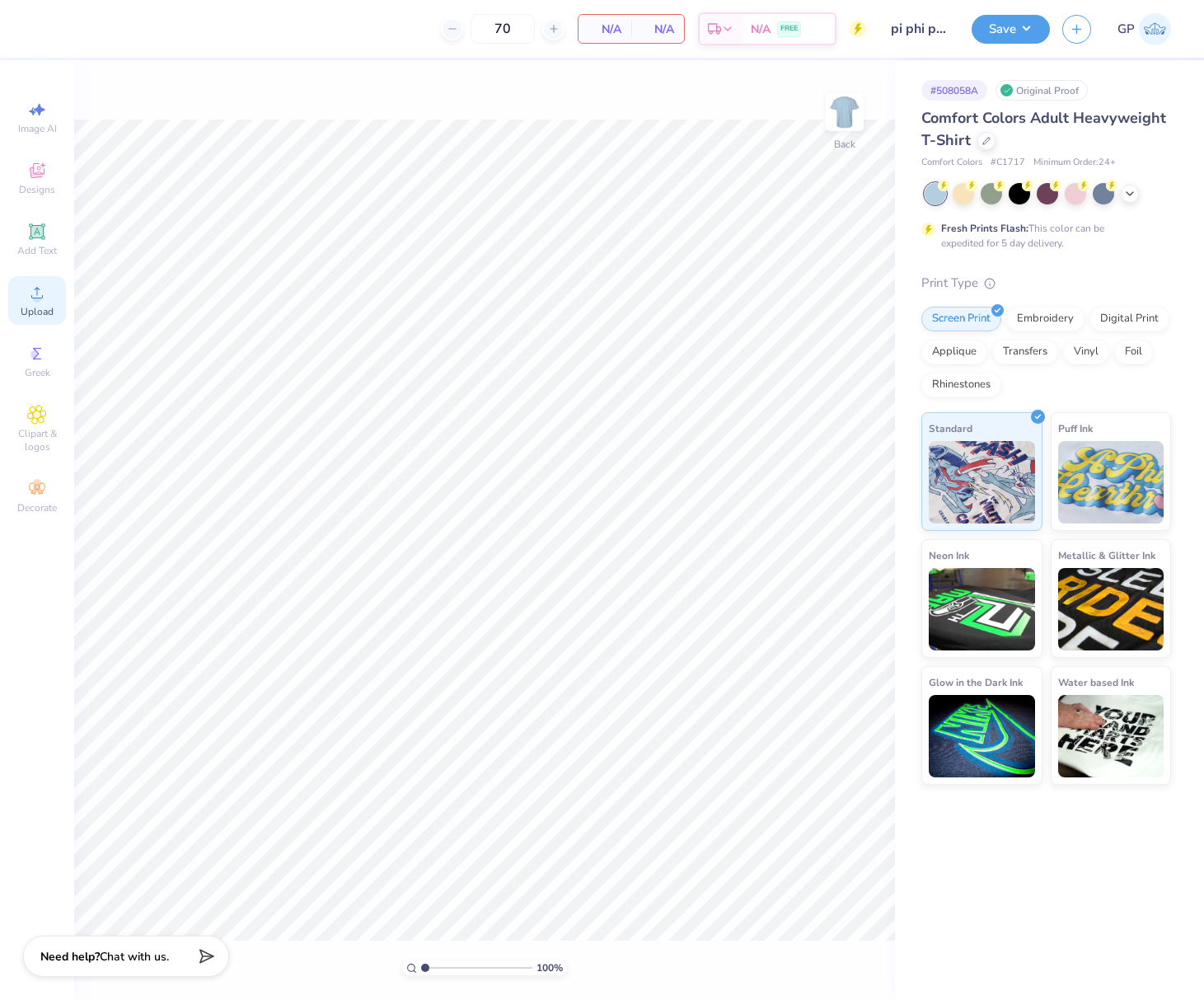
click at [38, 304] on div "Upload" at bounding box center [37, 301] width 58 height 49
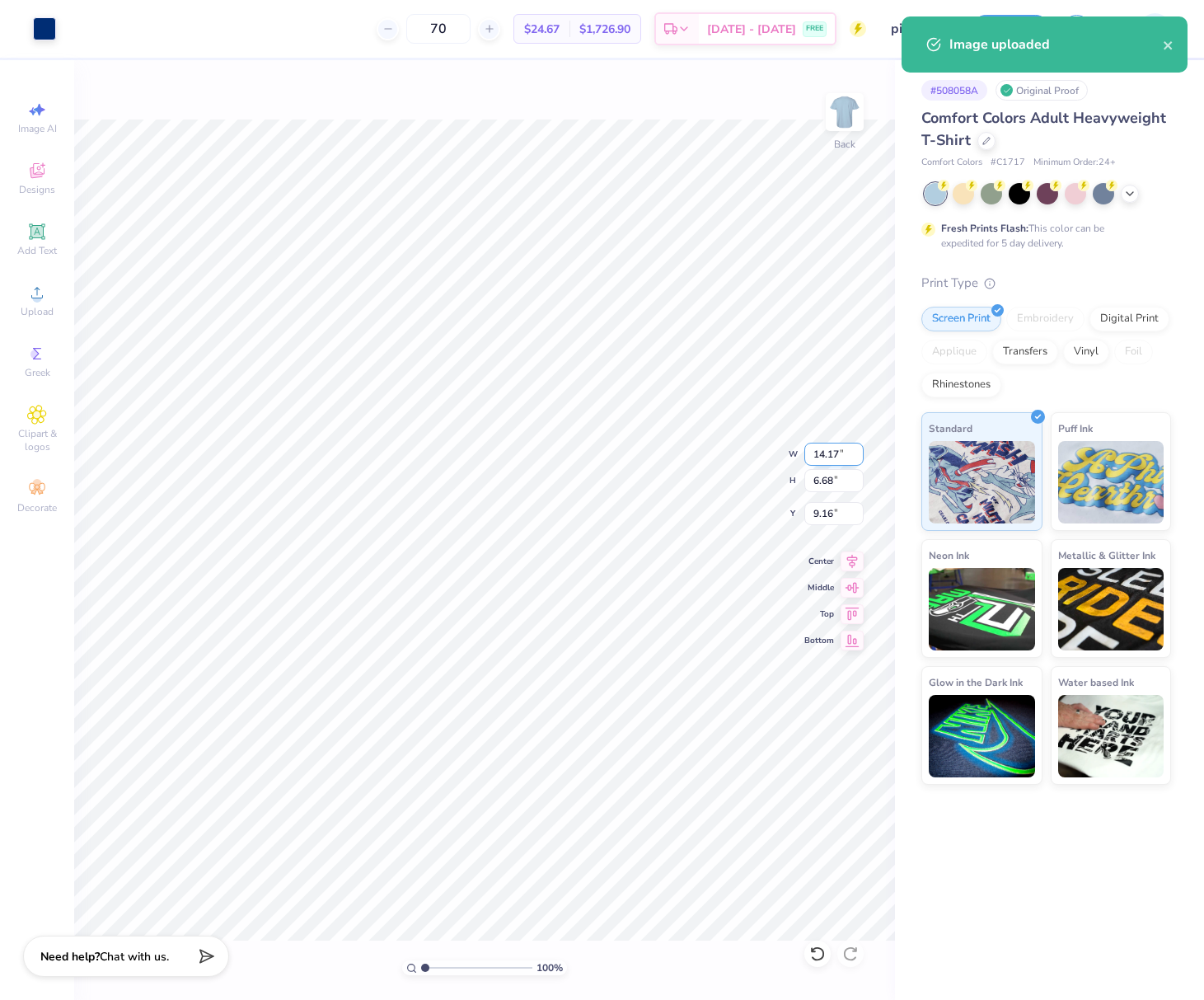
click at [827, 443] on input "14.17" at bounding box center [834, 453] width 60 height 23
type input "3.50"
type input "1.65"
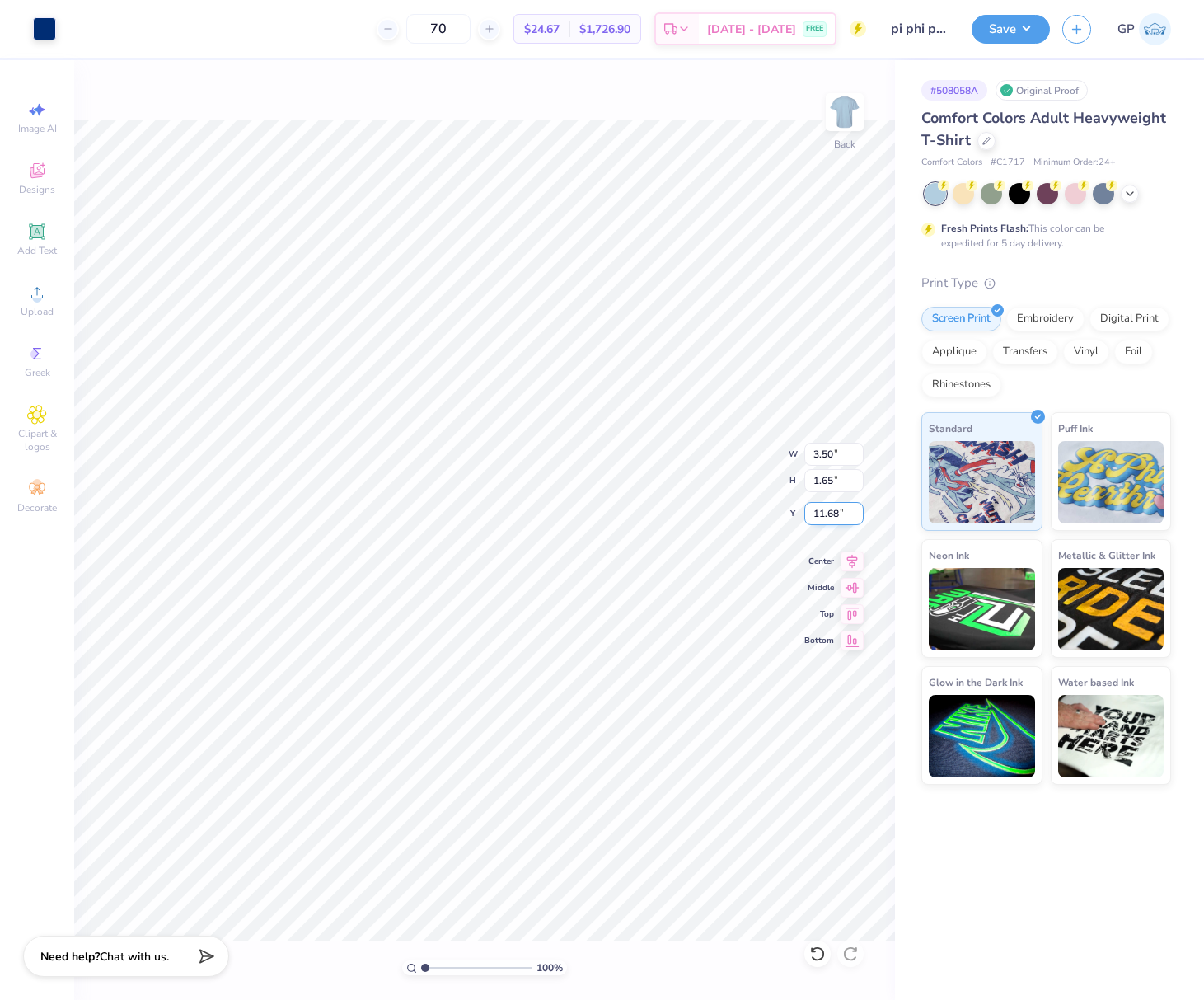
click at [824, 512] on input "11.68" at bounding box center [834, 513] width 60 height 23
type input "3.00"
click at [824, 113] on div "100 % Back" at bounding box center [484, 530] width 821 height 940
click at [831, 113] on img at bounding box center [845, 112] width 66 height 66
click at [44, 287] on icon at bounding box center [37, 293] width 20 height 20
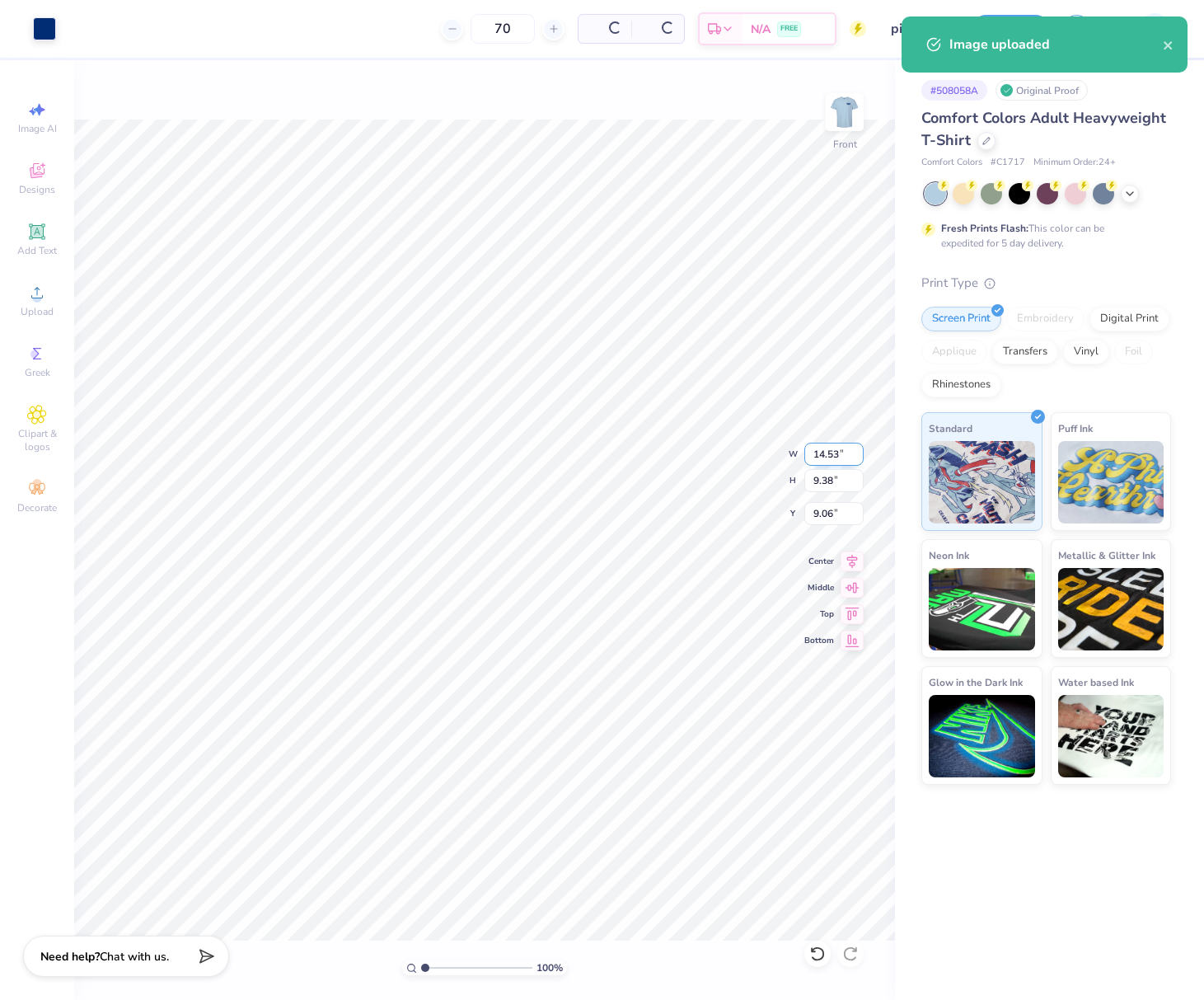
click at [831, 465] on input "14.53" at bounding box center [834, 453] width 60 height 23
type input "12.00"
type input "7.75"
click at [825, 507] on input "9.88" at bounding box center [834, 513] width 60 height 23
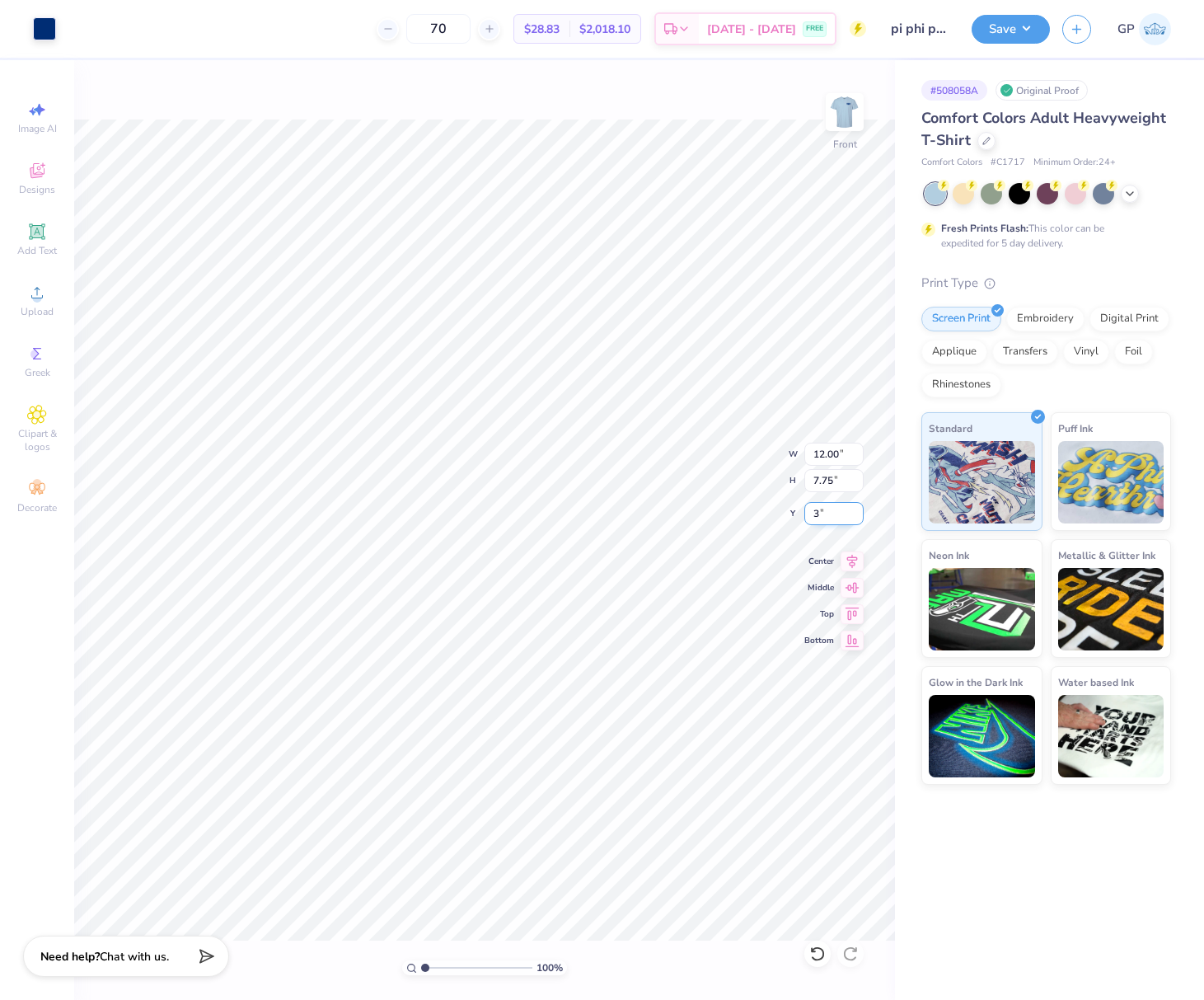
type input "3.00"
click at [987, 28] on button "Save" at bounding box center [1010, 27] width 78 height 29
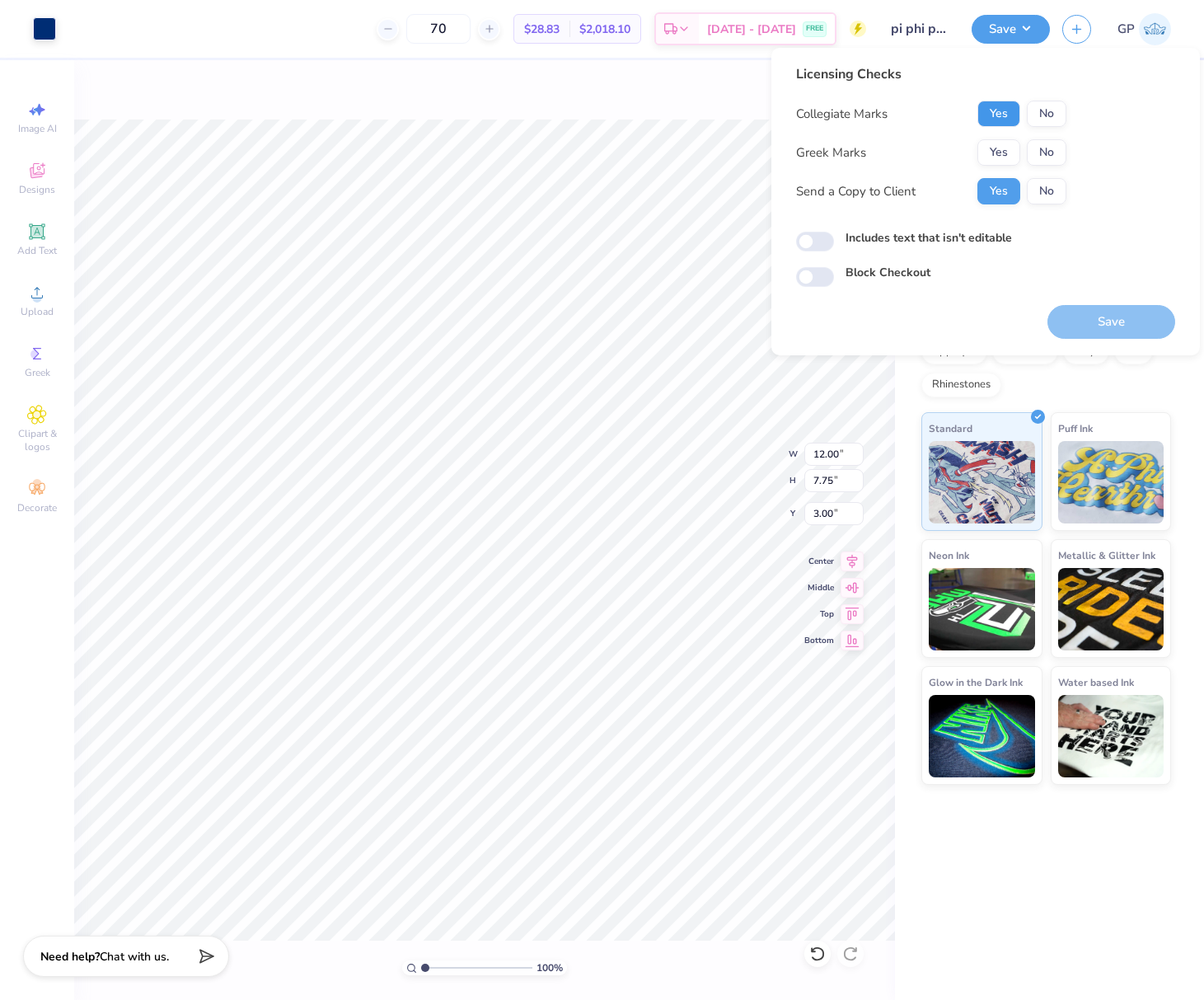
click at [994, 112] on button "Yes" at bounding box center [998, 113] width 43 height 26
click at [994, 147] on button "Yes" at bounding box center [998, 152] width 43 height 26
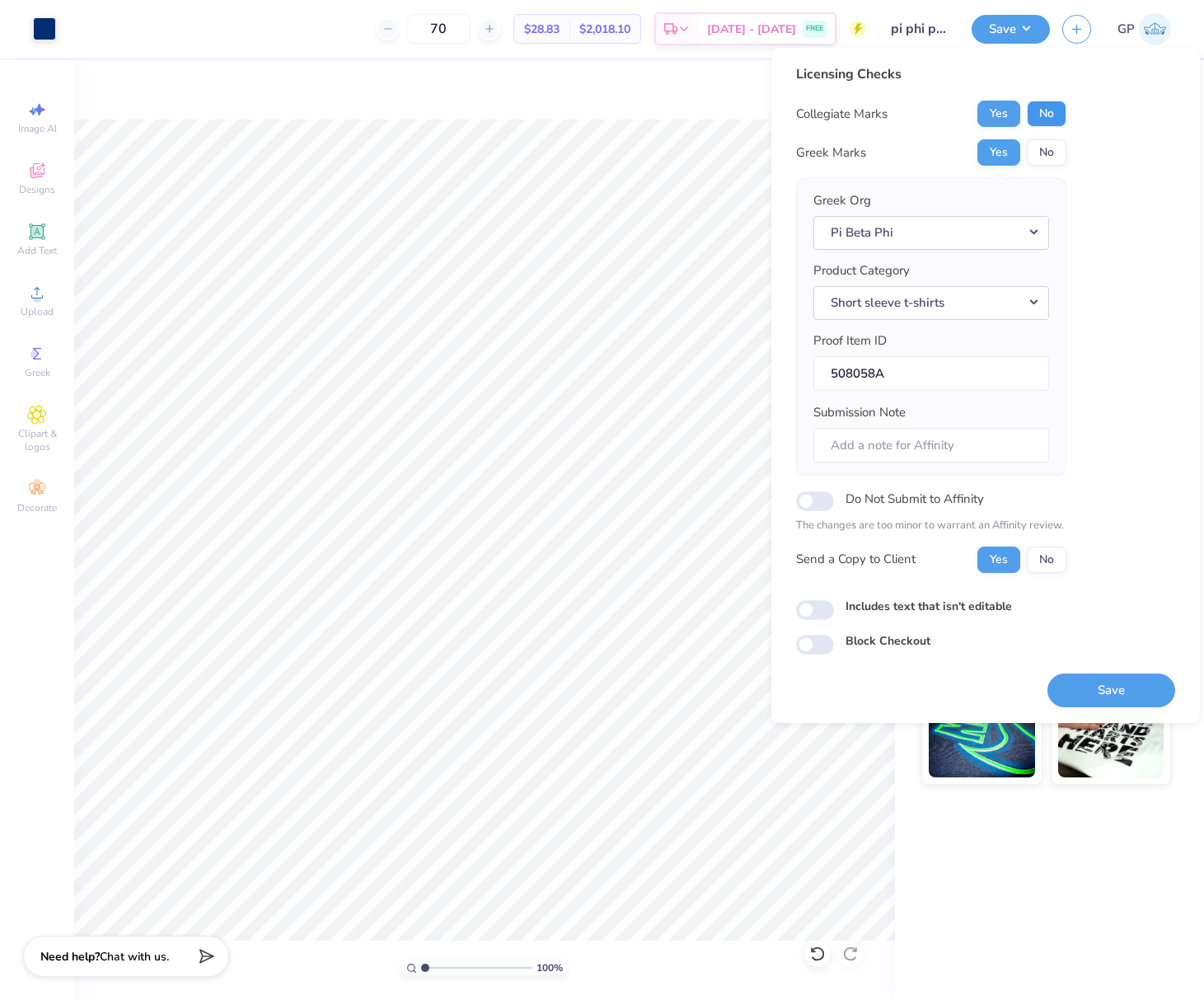
click at [1034, 113] on button "No" at bounding box center [1046, 113] width 39 height 26
click at [817, 606] on input "Includes text that isn't editable" at bounding box center [814, 610] width 38 height 20
checkbox input "true"
click at [1118, 690] on button "Save" at bounding box center [1112, 690] width 128 height 34
